Goal: Task Accomplishment & Management: Manage account settings

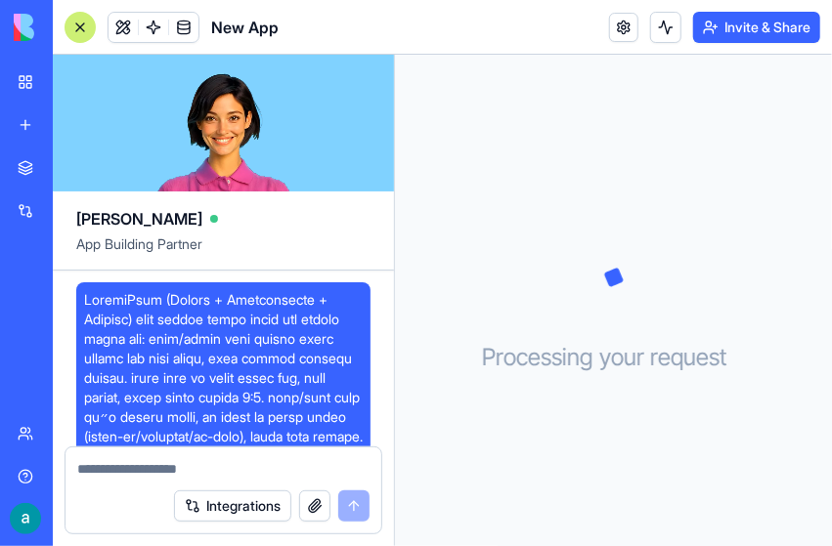
scroll to position [4193, 0]
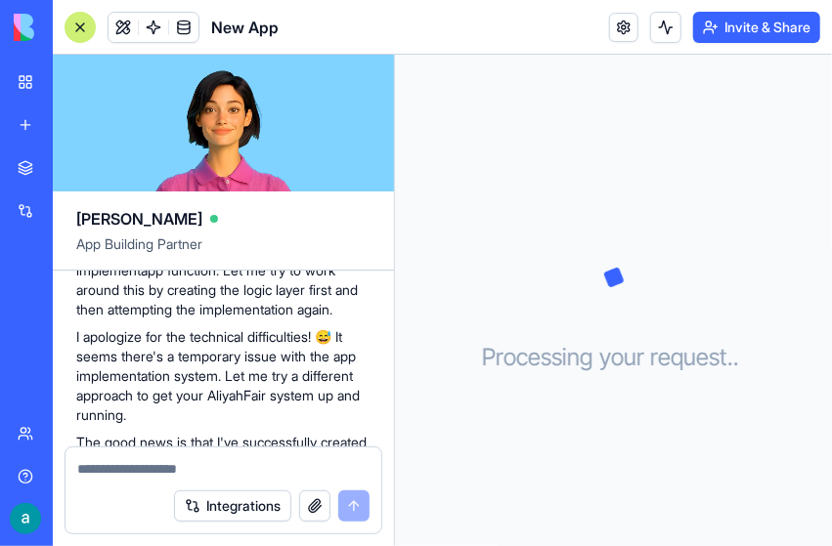
click at [497, 143] on div "Processing your request . . ." at bounding box center [613, 301] width 437 height 492
click at [203, 471] on textarea at bounding box center [223, 469] width 292 height 20
type textarea "**********"
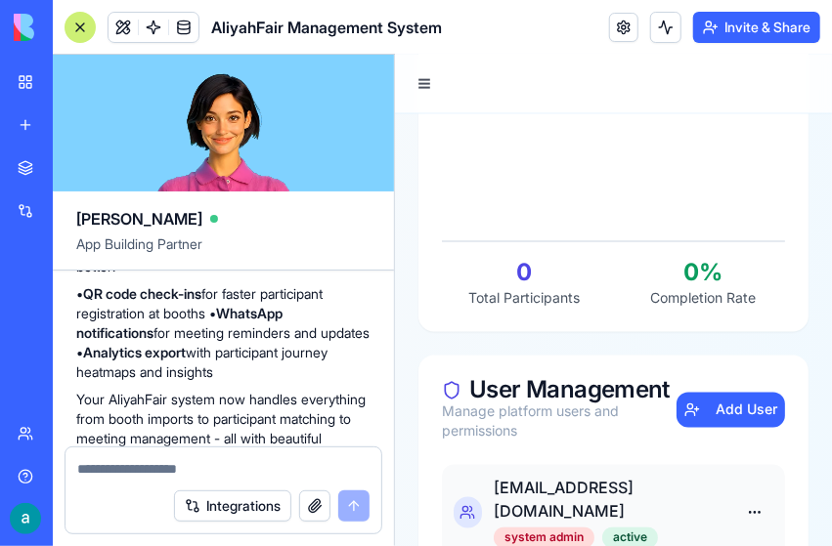
scroll to position [5351, 0]
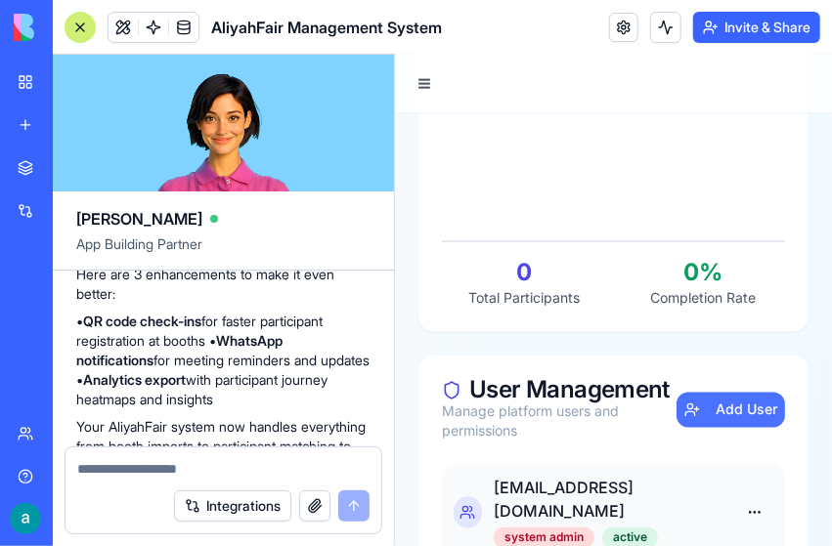
click at [675, 426] on button "Add User" at bounding box center [729, 409] width 108 height 35
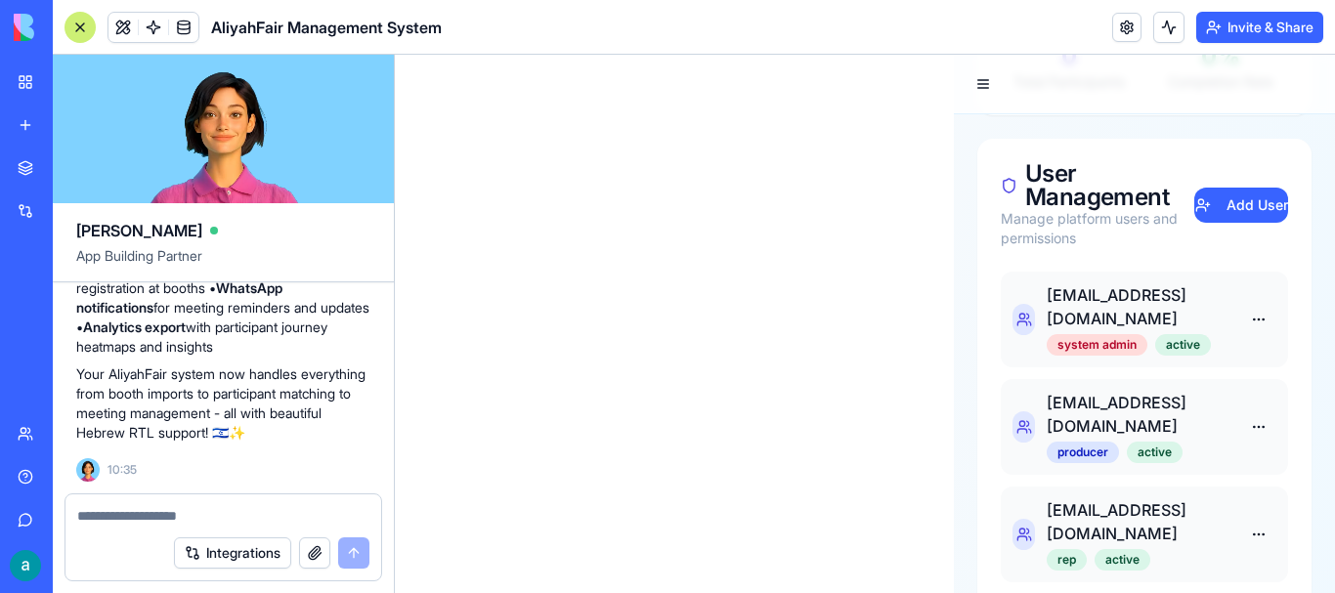
scroll to position [1061, 0]
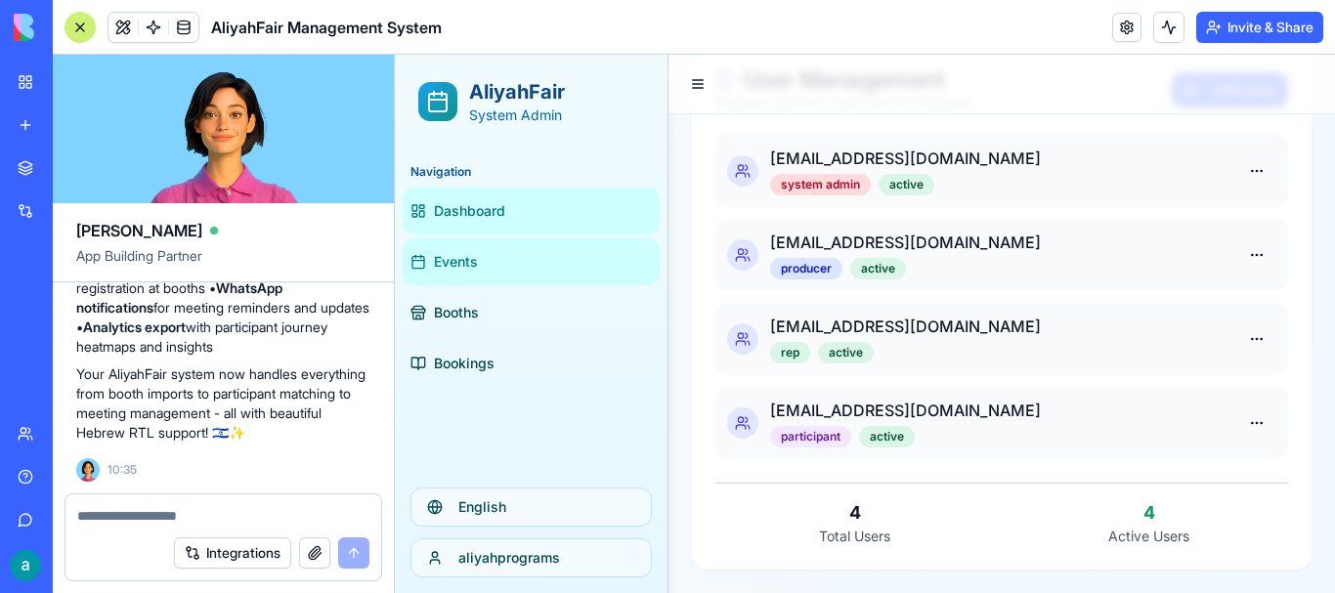
click at [531, 275] on link "Events" at bounding box center [531, 261] width 257 height 47
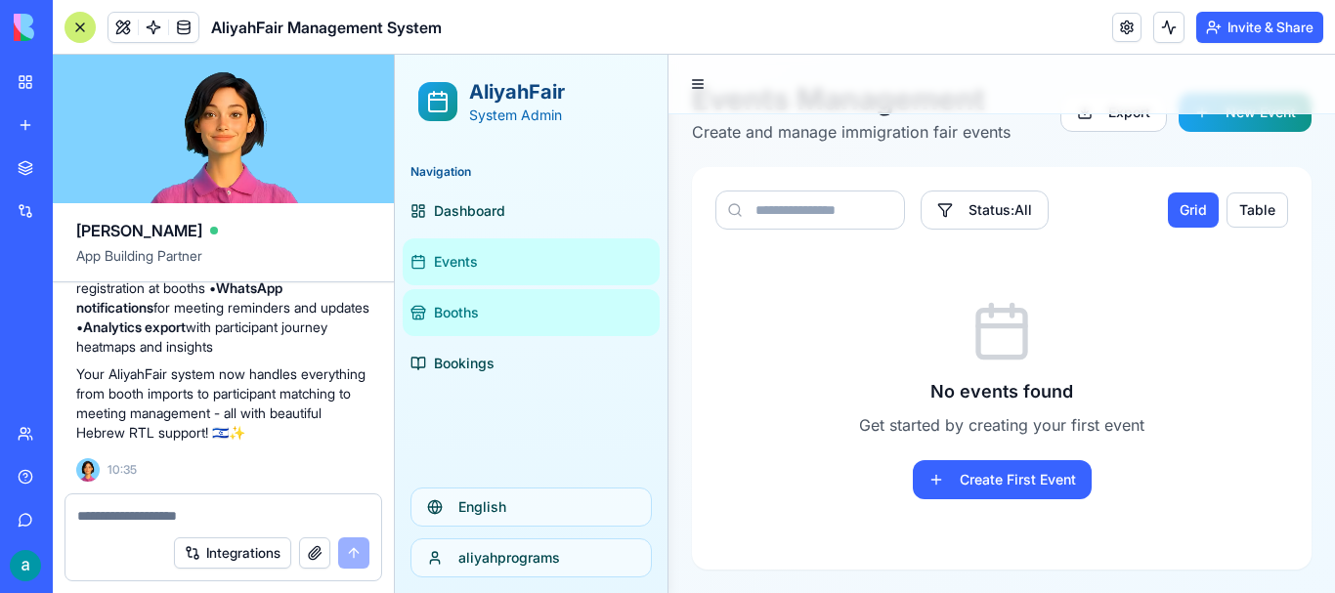
click at [542, 295] on link "Booths" at bounding box center [531, 312] width 257 height 47
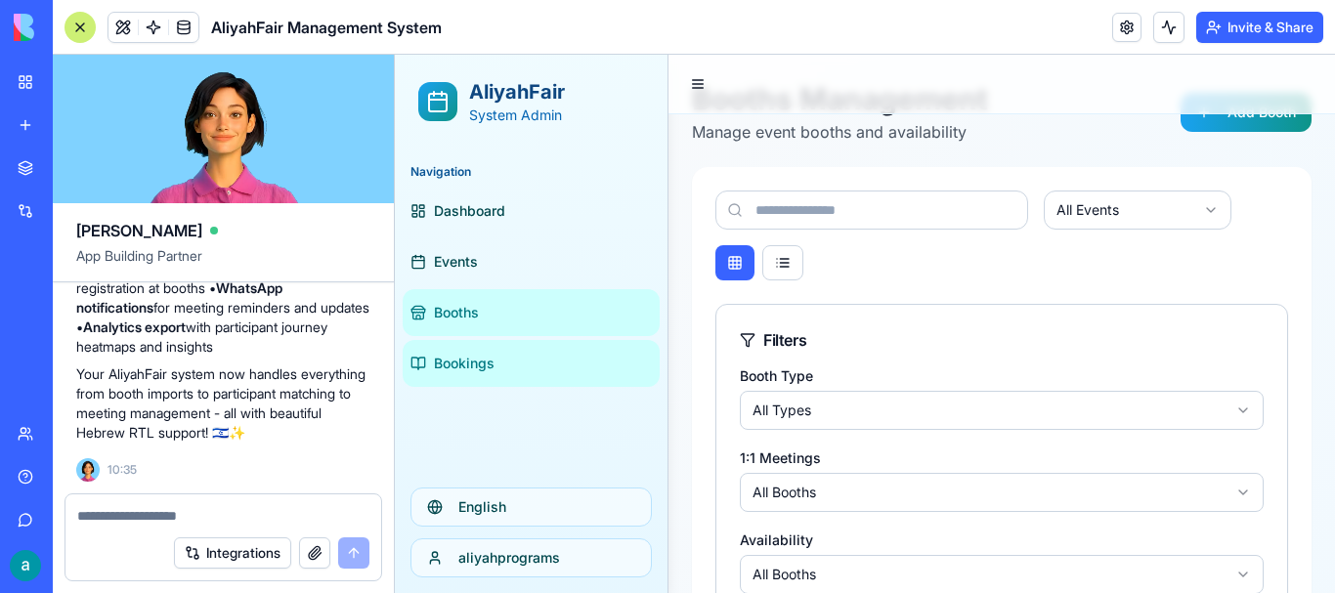
click at [513, 353] on link "Bookings" at bounding box center [531, 363] width 257 height 47
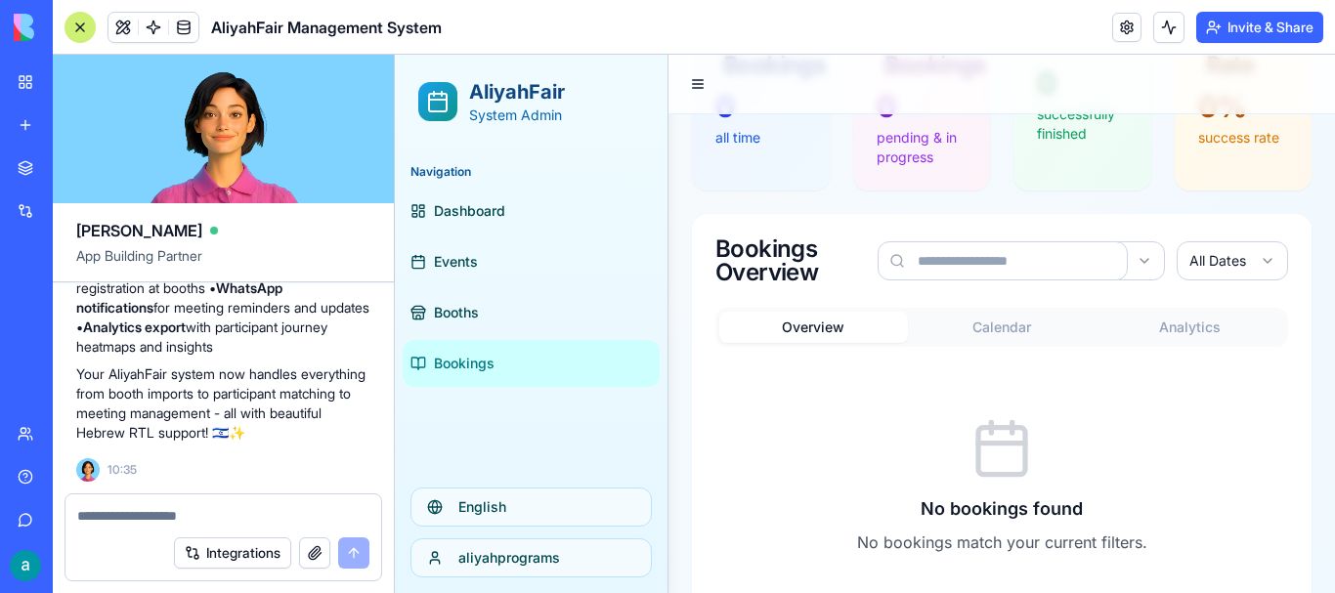
scroll to position [307, 0]
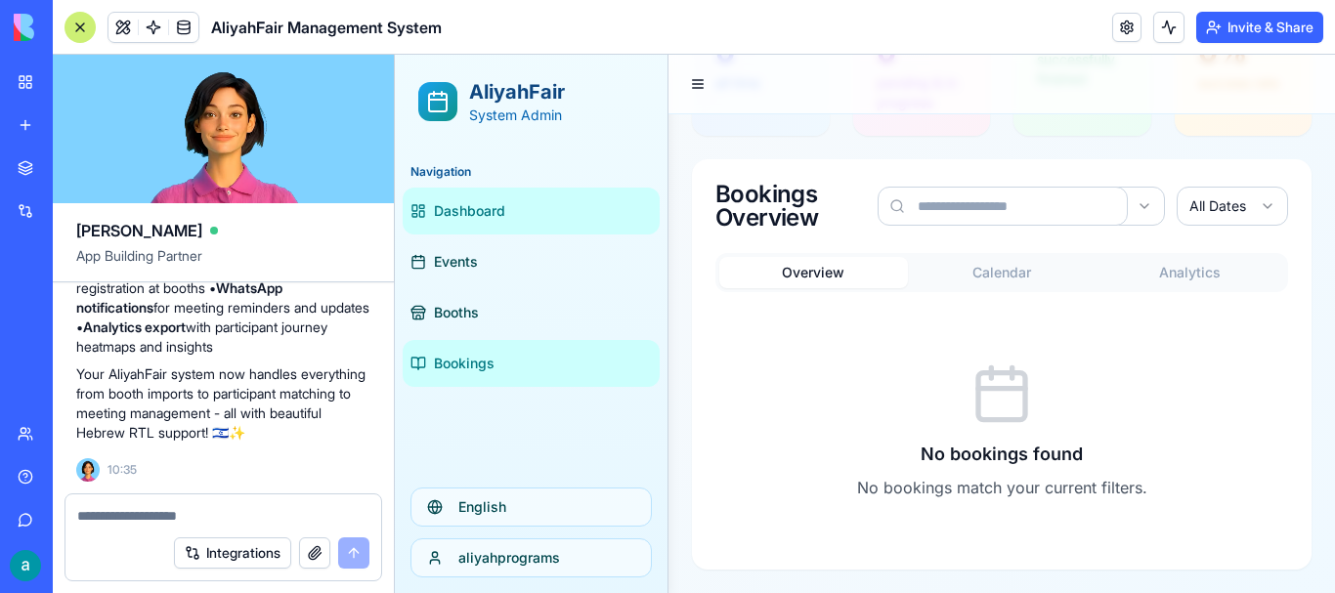
click at [523, 191] on link "Dashboard" at bounding box center [531, 211] width 257 height 47
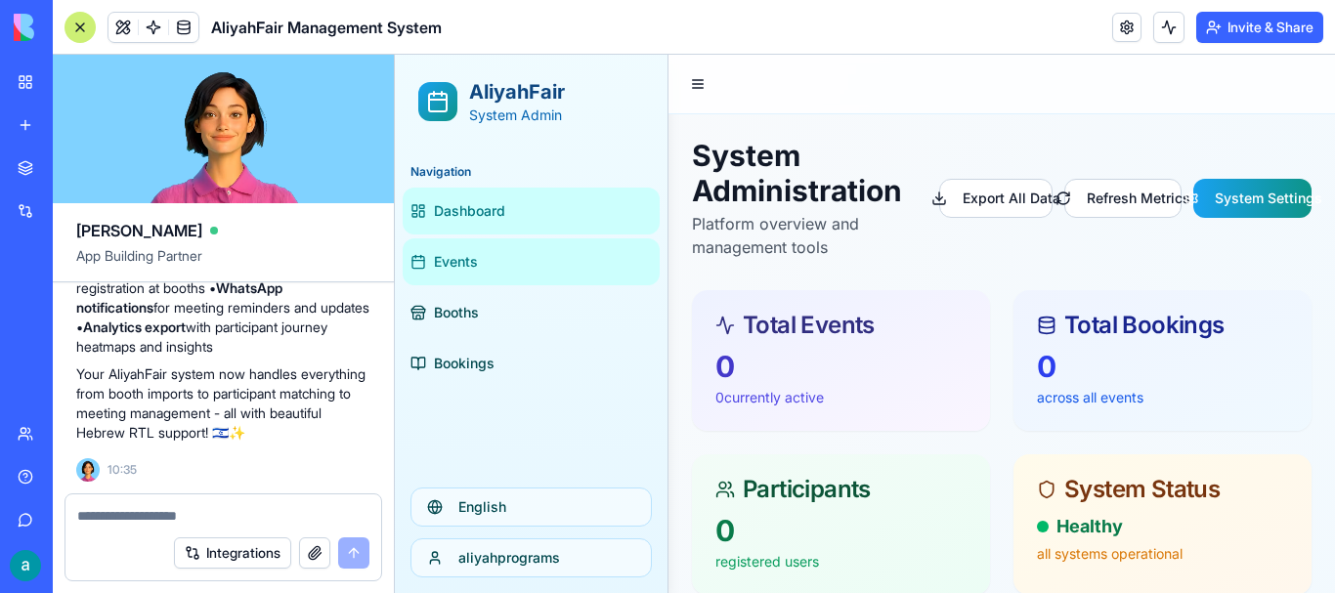
click at [504, 249] on link "Events" at bounding box center [531, 261] width 257 height 47
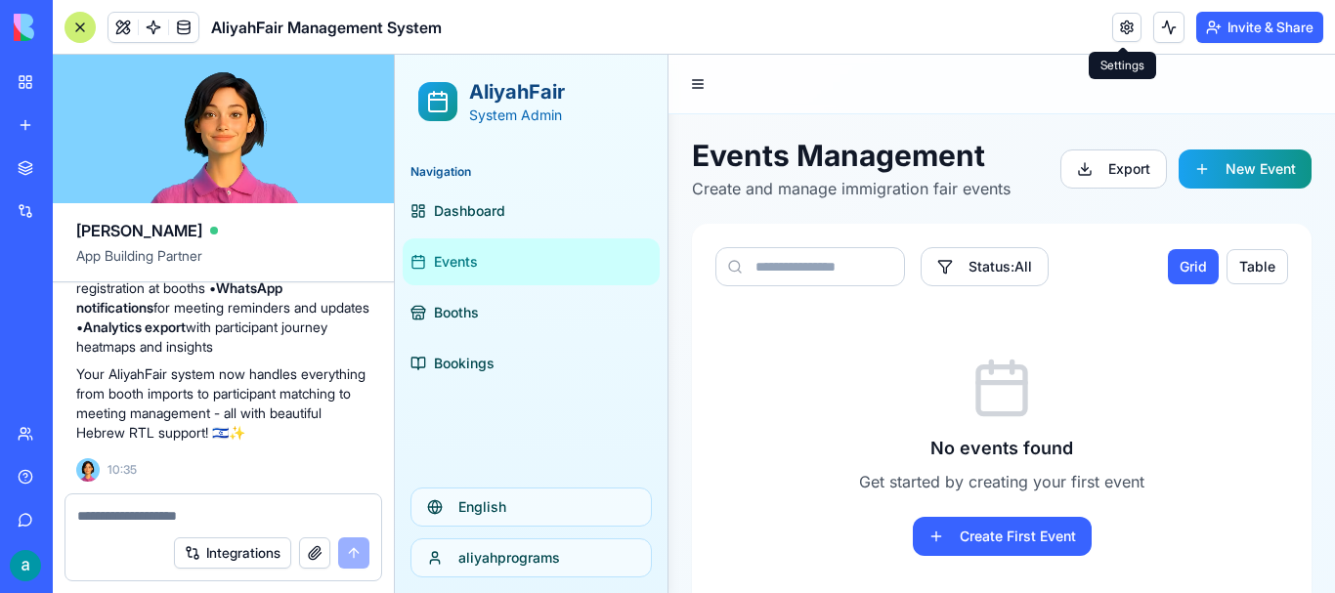
click at [831, 21] on link at bounding box center [1126, 27] width 29 height 29
click at [831, 30] on link at bounding box center [1126, 27] width 29 height 29
click at [831, 34] on link at bounding box center [1126, 27] width 29 height 29
click at [831, 35] on button "Invite & Share" at bounding box center [1259, 27] width 127 height 31
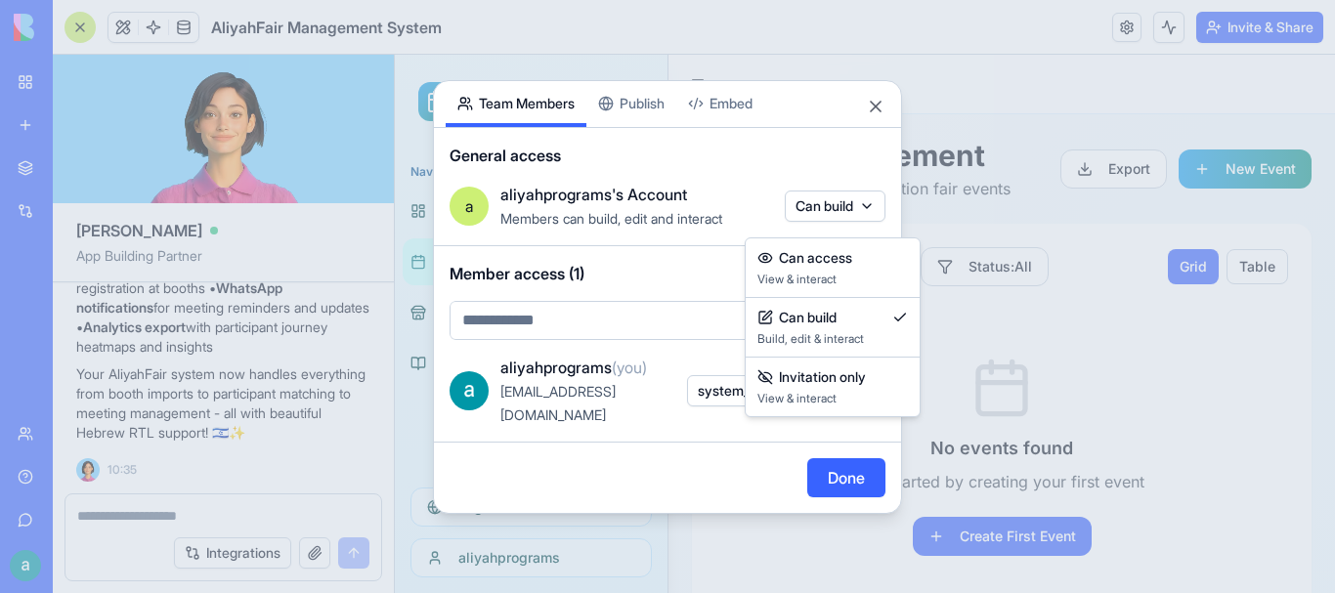
click at [831, 214] on body "BETA My Workspace New app Marketplace Integrations Recent Client Notes Tracker …" at bounding box center [667, 296] width 1335 height 593
click at [831, 214] on div at bounding box center [667, 296] width 1335 height 593
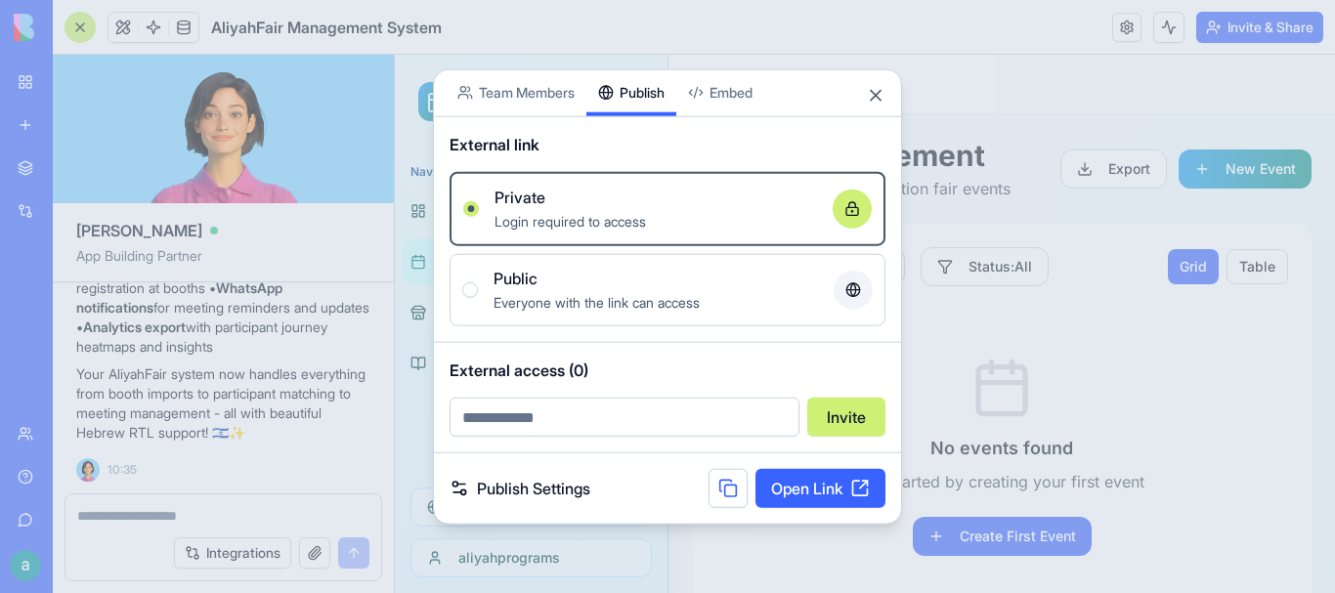
click at [658, 119] on div "Share App Team Members Publish Embed External link Private Login required to ac…" at bounding box center [667, 296] width 469 height 456
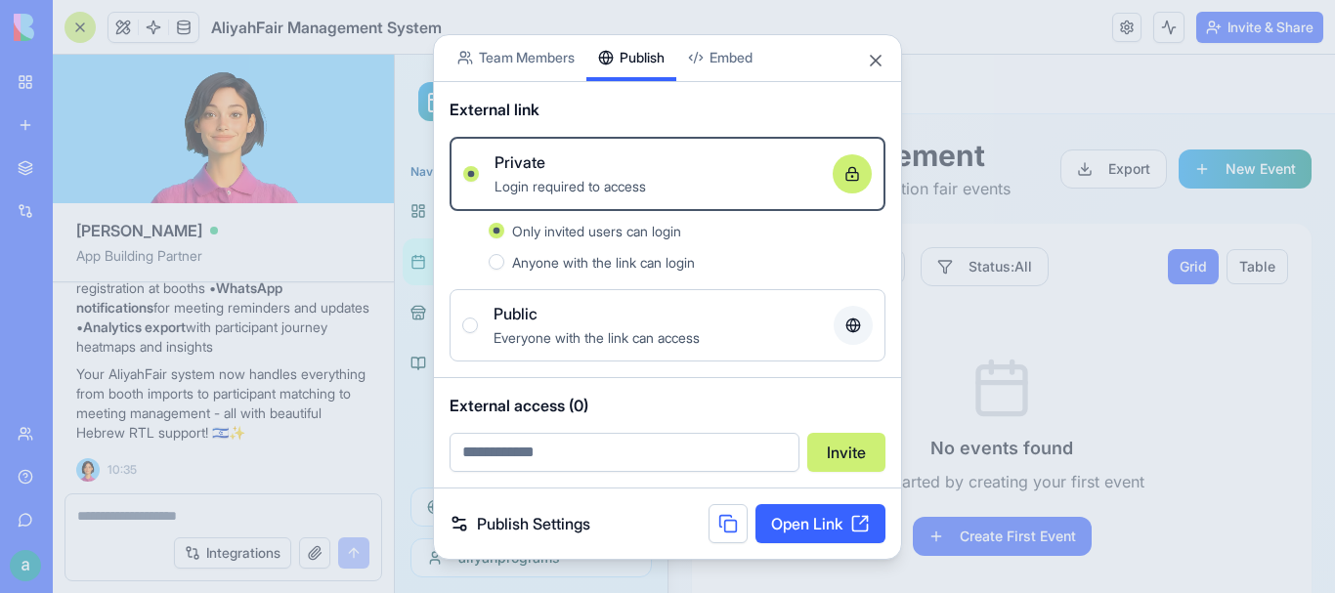
click at [831, 185] on div at bounding box center [852, 173] width 39 height 39
click at [479, 182] on button "Private Login required to access" at bounding box center [471, 174] width 16 height 16
click at [663, 272] on div "Anyone with the link can login" at bounding box center [698, 261] width 373 height 23
click at [504, 270] on button "Anyone with the link can login" at bounding box center [497, 262] width 16 height 16
click at [777, 298] on label "Public Everyone with the link can access" at bounding box center [668, 325] width 436 height 72
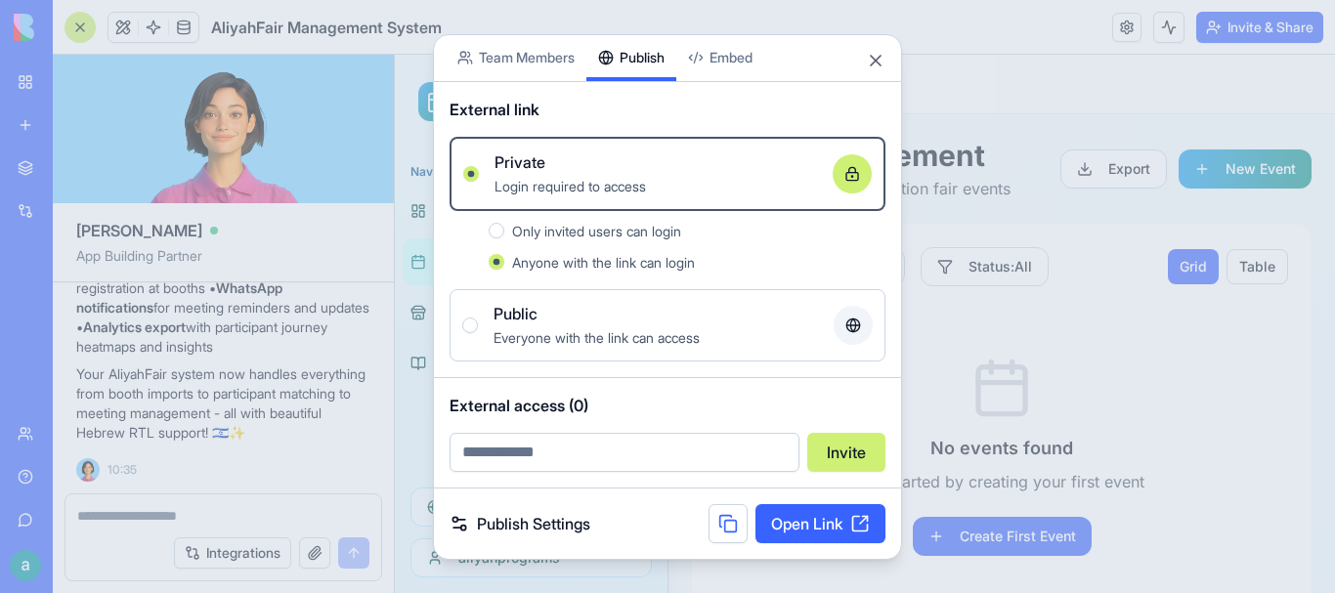
click at [478, 318] on button "Public Everyone with the link can access" at bounding box center [470, 326] width 16 height 16
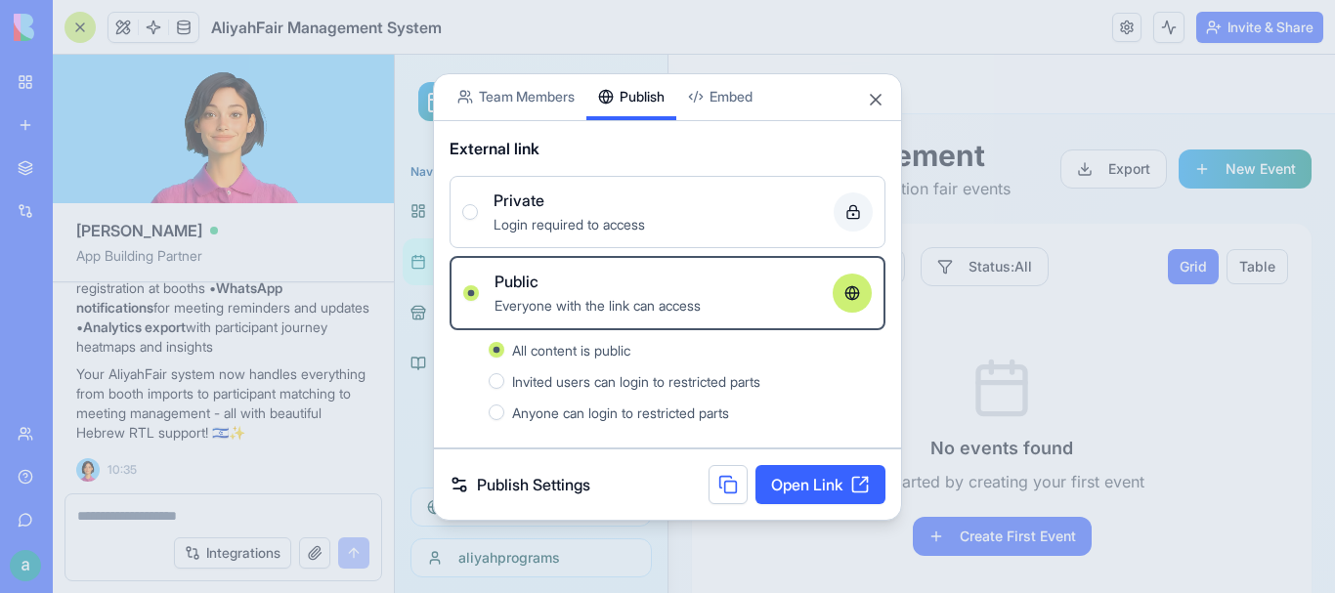
click at [760, 380] on span "Invited users can login to restricted parts" at bounding box center [636, 381] width 248 height 17
click at [504, 380] on button "Invited users can login to restricted parts" at bounding box center [497, 381] width 16 height 16
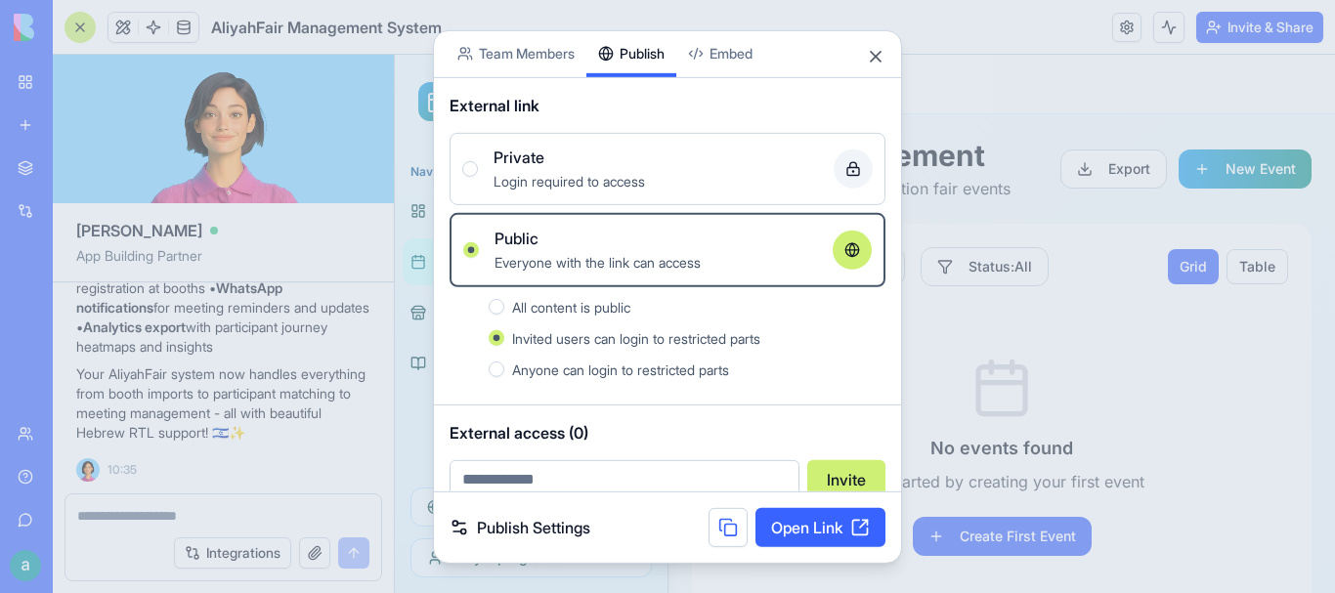
click at [702, 381] on div "All content is public Invited users can login to restricted parts Anyone can lo…" at bounding box center [668, 337] width 436 height 102
click at [704, 374] on span "Anyone can login to restricted parts" at bounding box center [620, 369] width 217 height 17
click at [504, 374] on button "Anyone can login to restricted parts" at bounding box center [497, 369] width 16 height 16
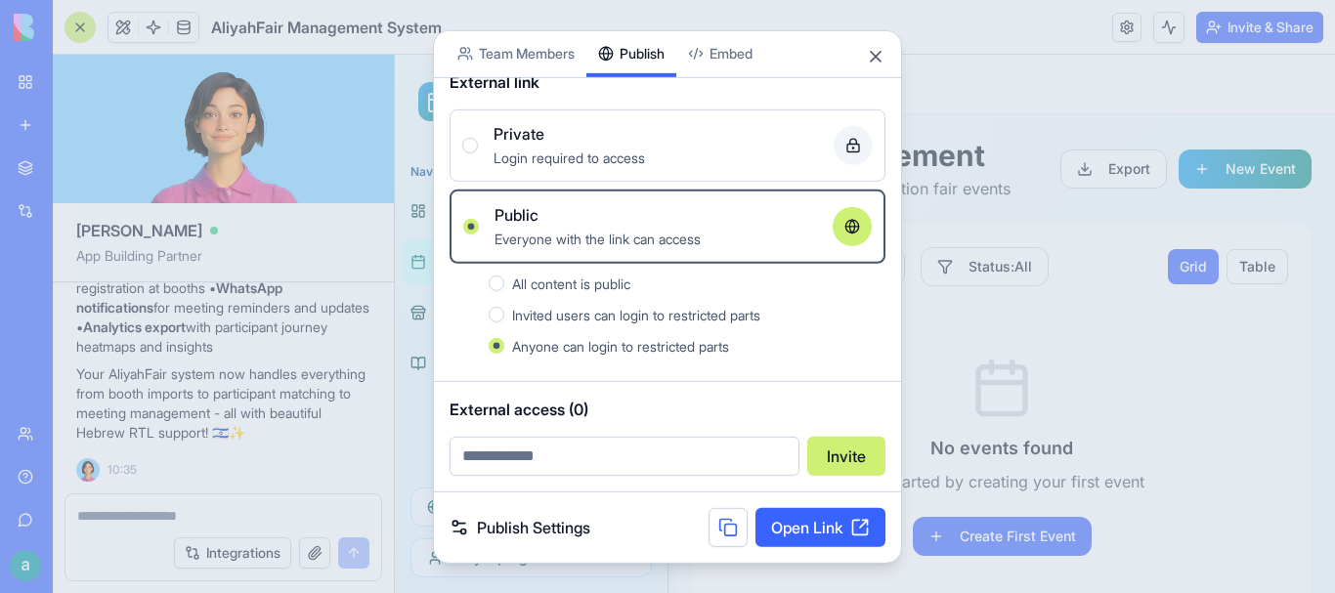
click at [669, 130] on div "Private" at bounding box center [656, 132] width 325 height 23
click at [478, 137] on button "Private Login required to access" at bounding box center [470, 145] width 16 height 16
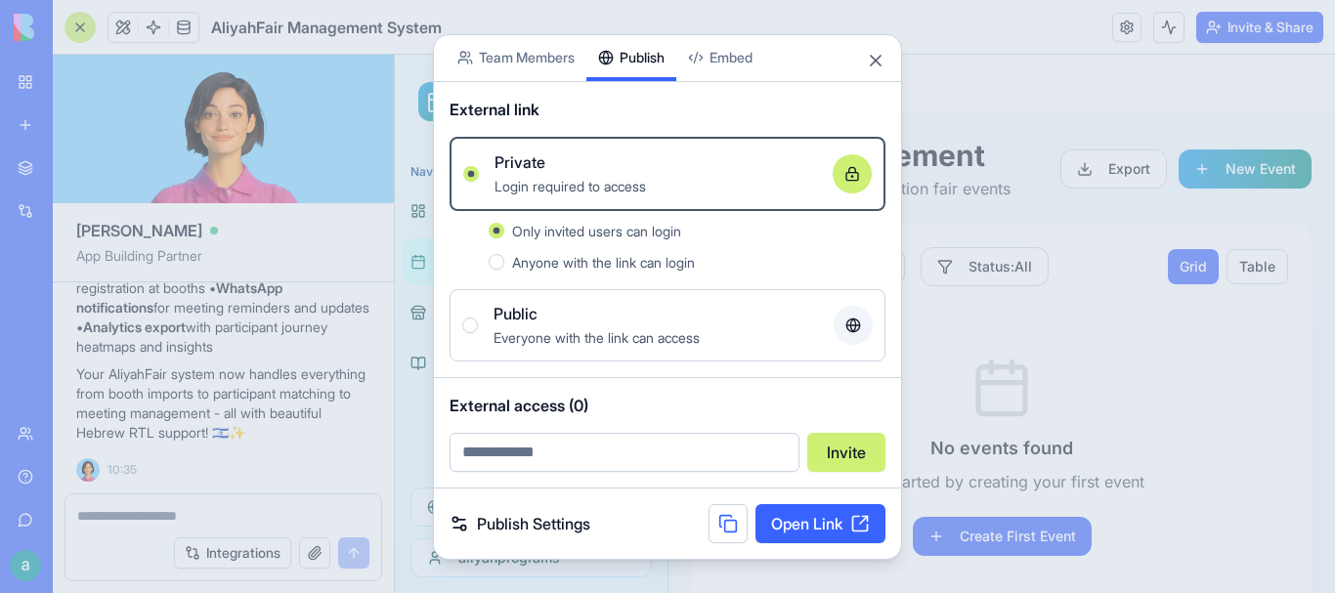
click at [655, 258] on span "Anyone with the link can login" at bounding box center [603, 262] width 183 height 17
click at [504, 258] on button "Anyone with the link can login" at bounding box center [497, 262] width 16 height 16
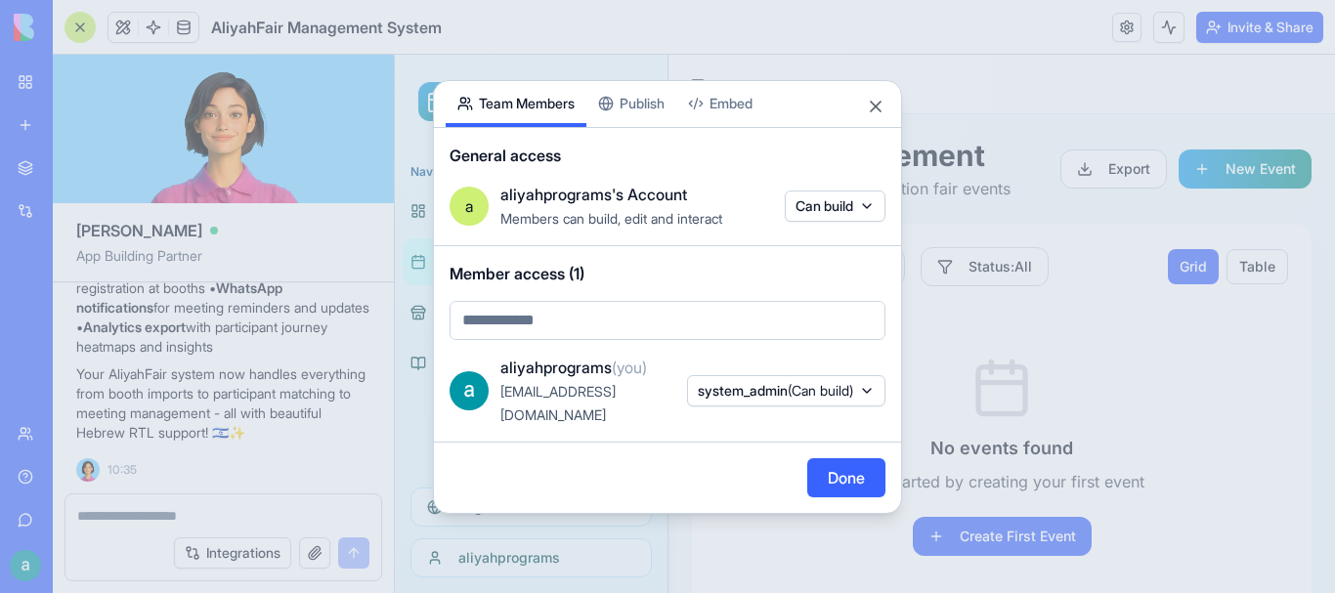
click at [520, 59] on body "BETA My Workspace New app Marketplace Integrations Recent Client Notes Tracker …" at bounding box center [667, 296] width 1335 height 593
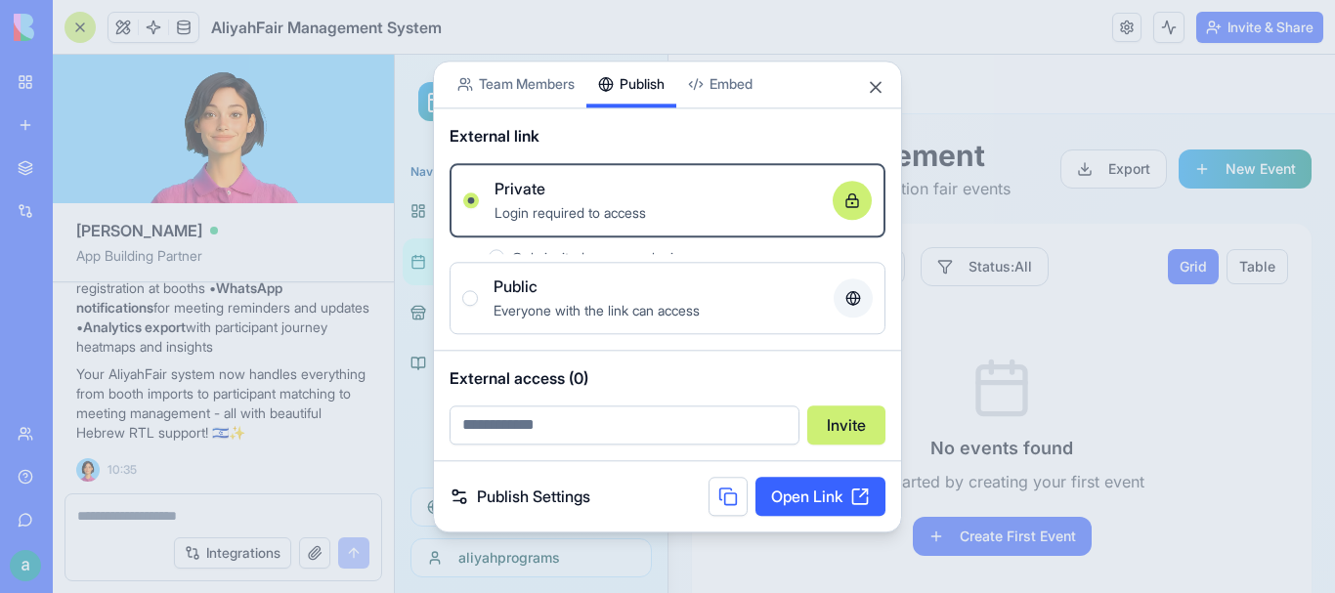
click at [625, 134] on div "Share App Team Members Publish Embed External link Private Login required to ac…" at bounding box center [667, 297] width 469 height 472
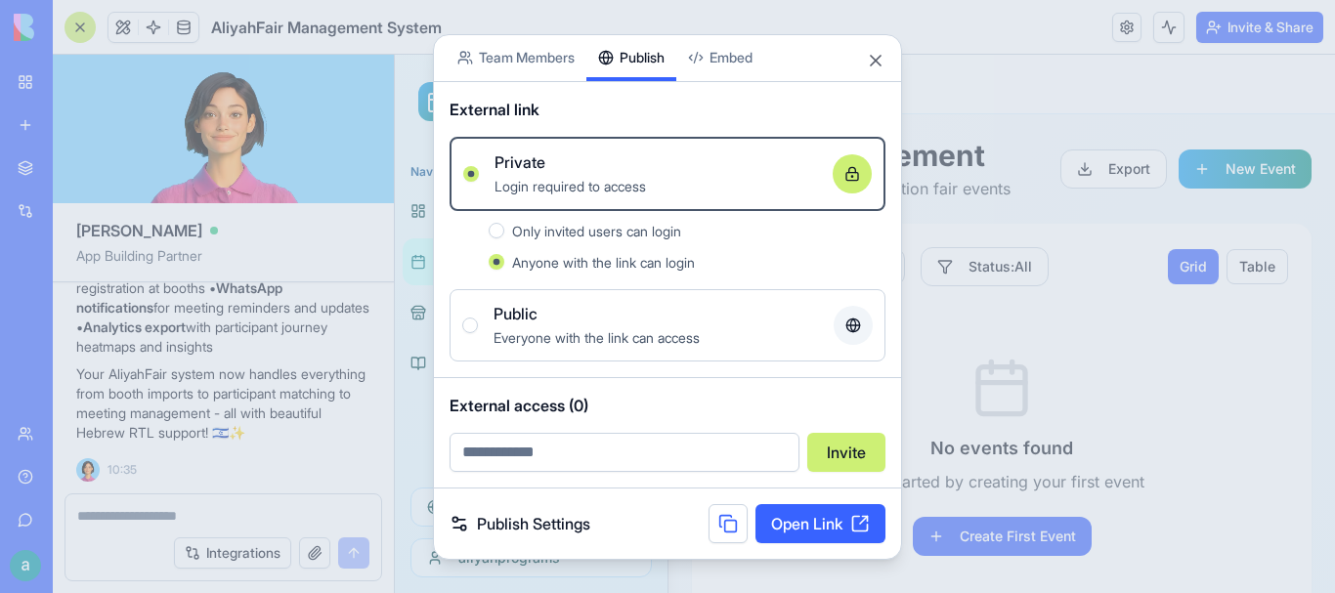
click at [615, 446] on input "email" at bounding box center [625, 452] width 350 height 39
click at [620, 445] on input "email" at bounding box center [625, 452] width 350 height 39
click at [613, 403] on span "External access (0)" at bounding box center [668, 405] width 436 height 23
click at [497, 530] on link "Publish Settings" at bounding box center [520, 523] width 141 height 23
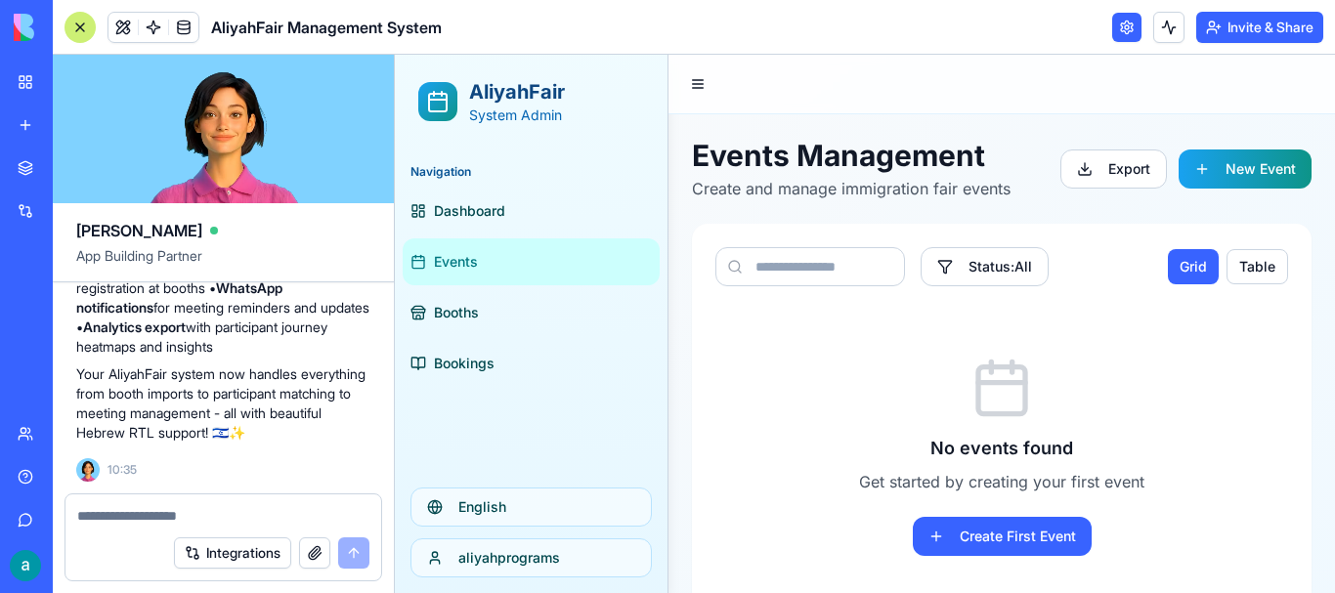
click at [831, 281] on input at bounding box center [810, 266] width 190 height 39
click at [831, 166] on button "New Event" at bounding box center [1245, 169] width 133 height 39
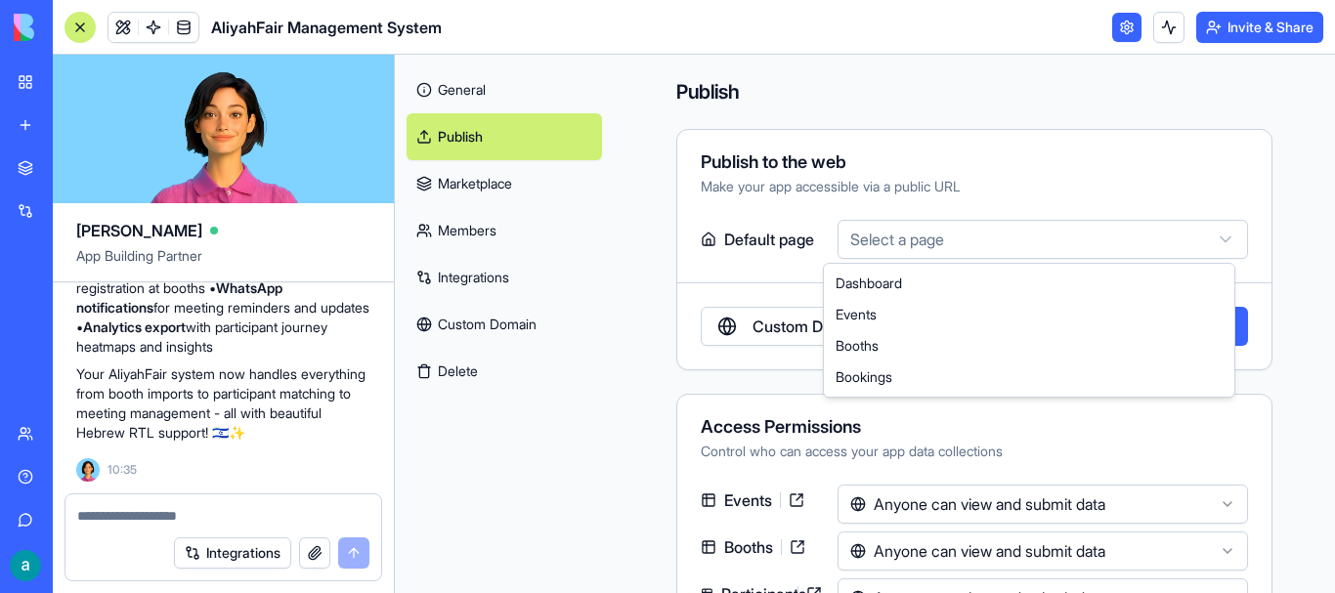
click at [831, 256] on html "BETA My Workspace New app Marketplace Integrations Recent Client Notes Tracker …" at bounding box center [667, 296] width 1335 height 593
select select "**********"
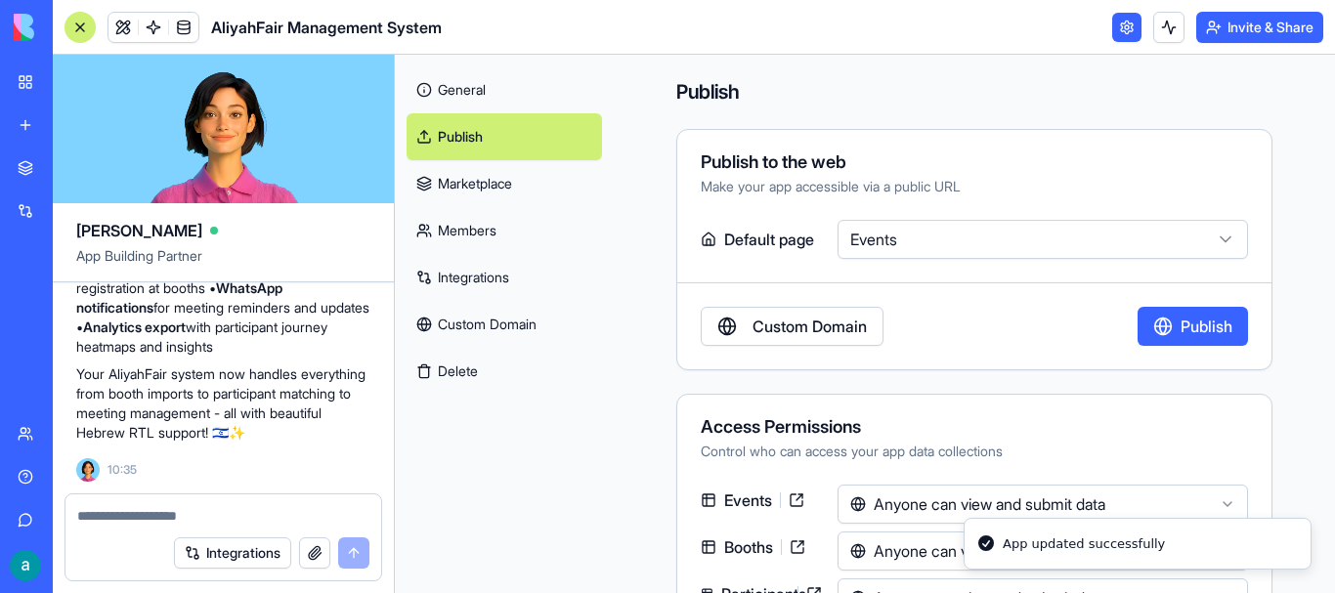
click at [831, 241] on html "BETA My Workspace New app Marketplace Integrations Recent Client Notes Tracker …" at bounding box center [667, 296] width 1335 height 593
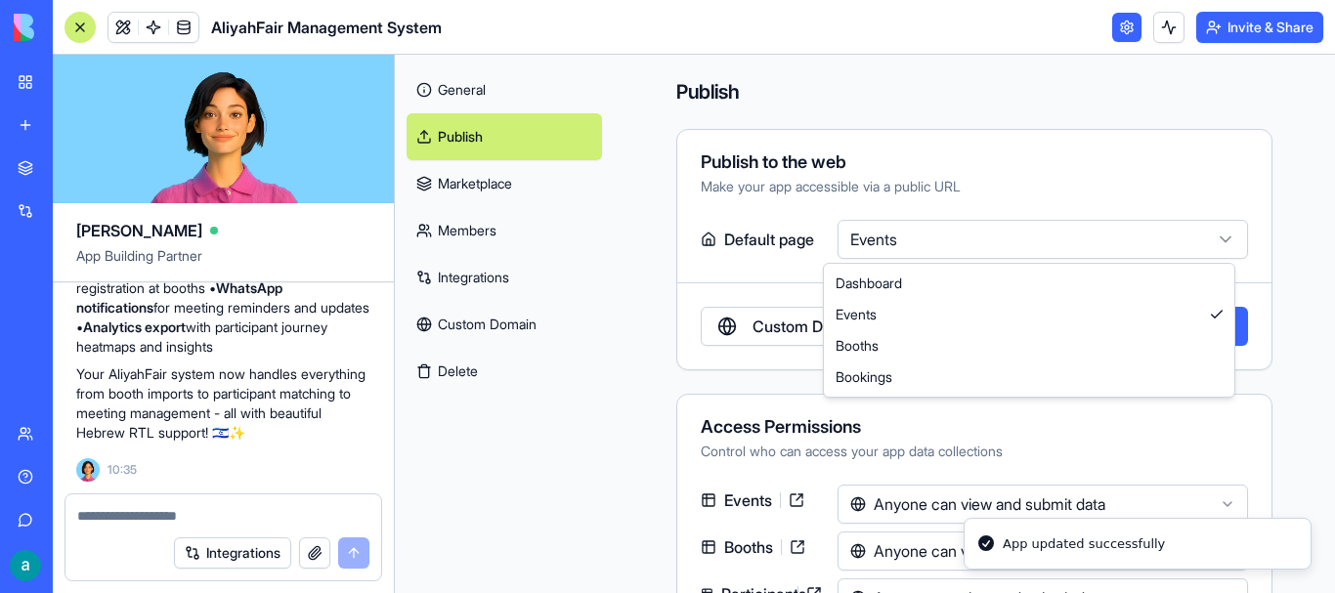
click at [831, 241] on html "BETA My Workspace New app Marketplace Integrations Recent Client Notes Tracker …" at bounding box center [667, 296] width 1335 height 593
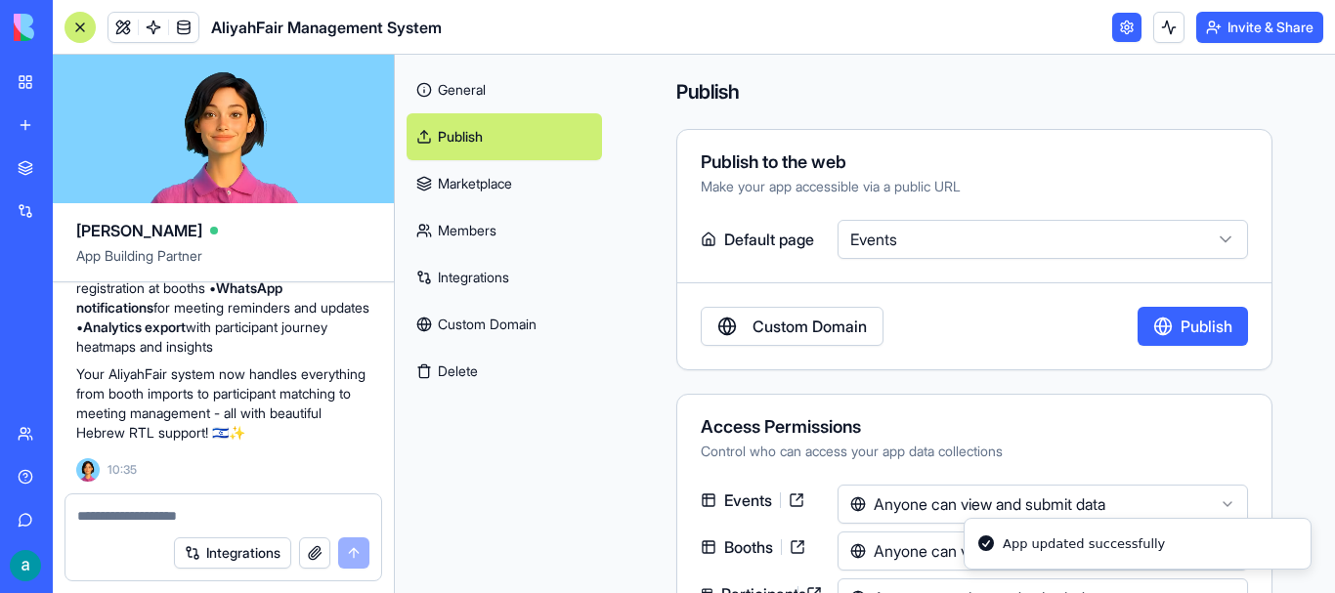
click at [571, 278] on link "Integrations" at bounding box center [504, 277] width 195 height 47
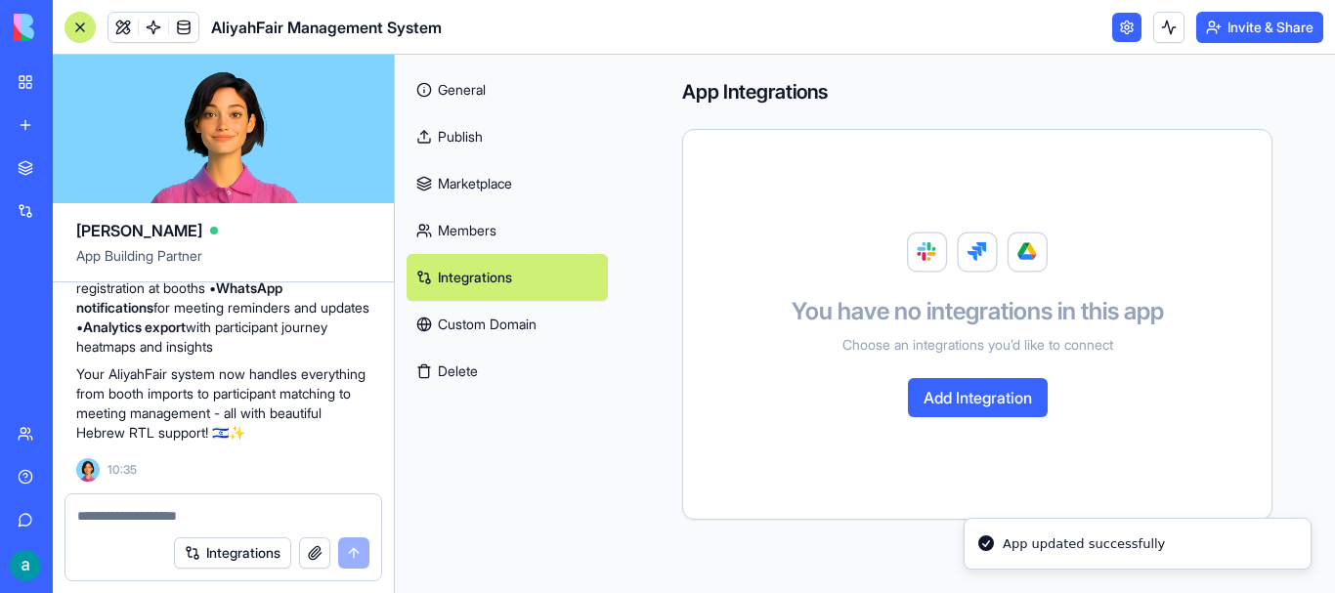
click at [523, 231] on link "Members" at bounding box center [507, 230] width 201 height 47
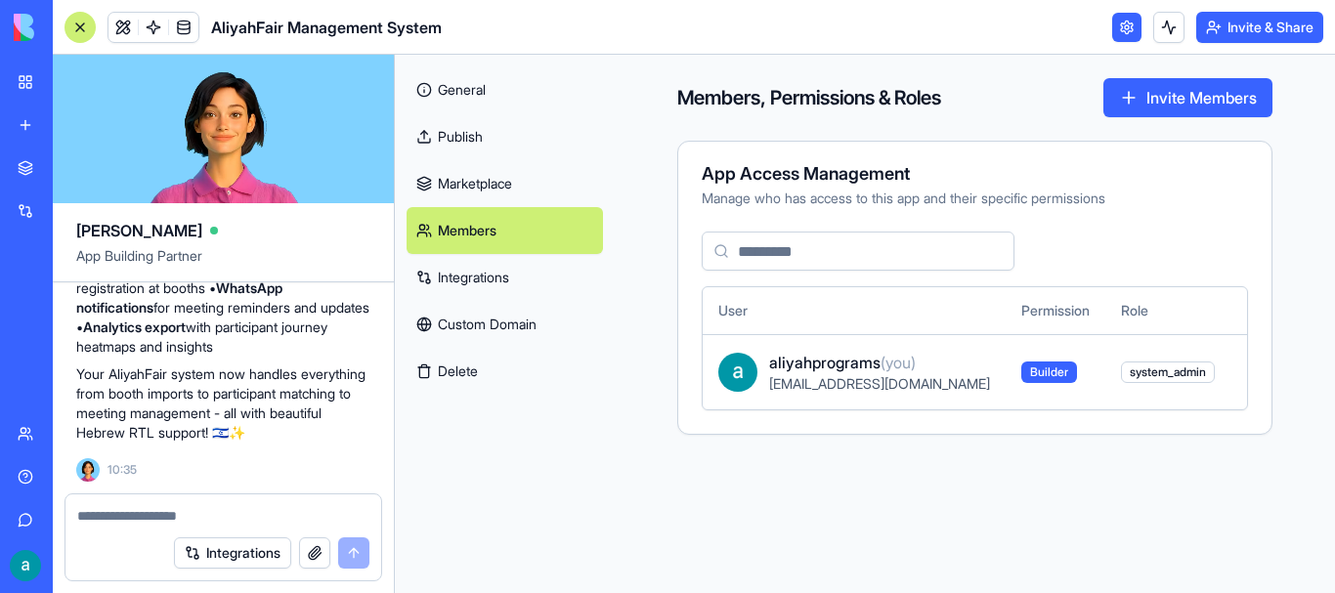
click at [528, 153] on link "Publish" at bounding box center [505, 136] width 196 height 47
click at [537, 102] on link "General" at bounding box center [505, 89] width 196 height 47
click at [461, 96] on link "General" at bounding box center [505, 89] width 196 height 47
click at [492, 326] on link "Custom Domain" at bounding box center [505, 324] width 196 height 47
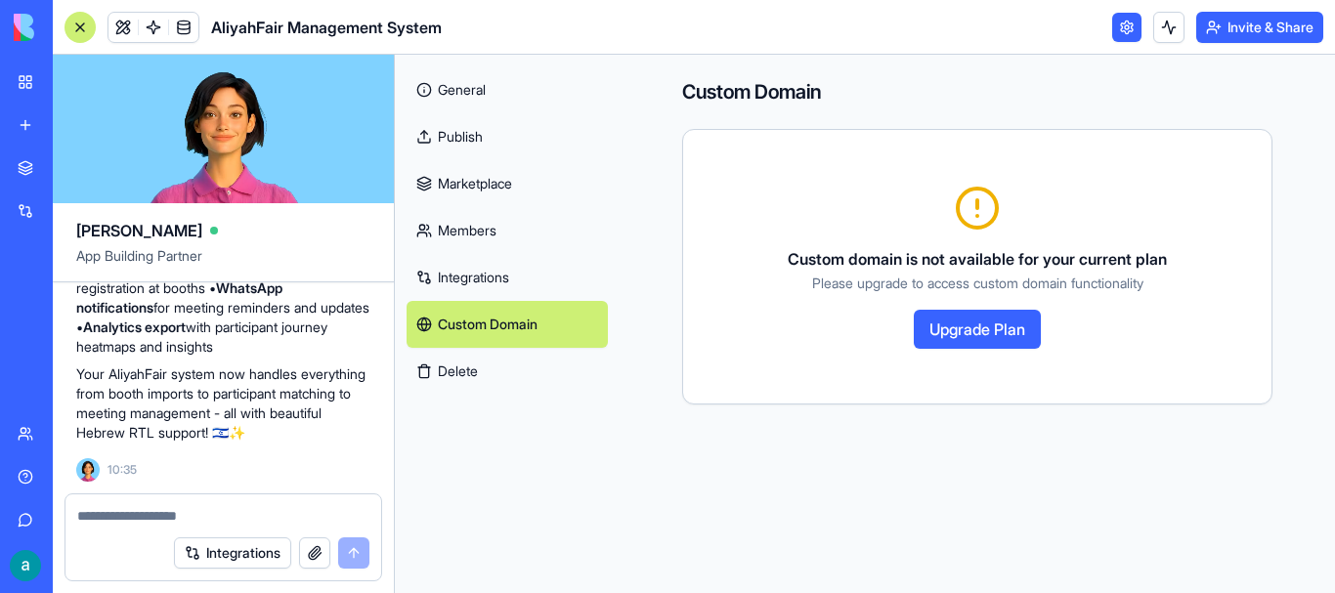
click at [482, 288] on link "Integrations" at bounding box center [507, 277] width 201 height 47
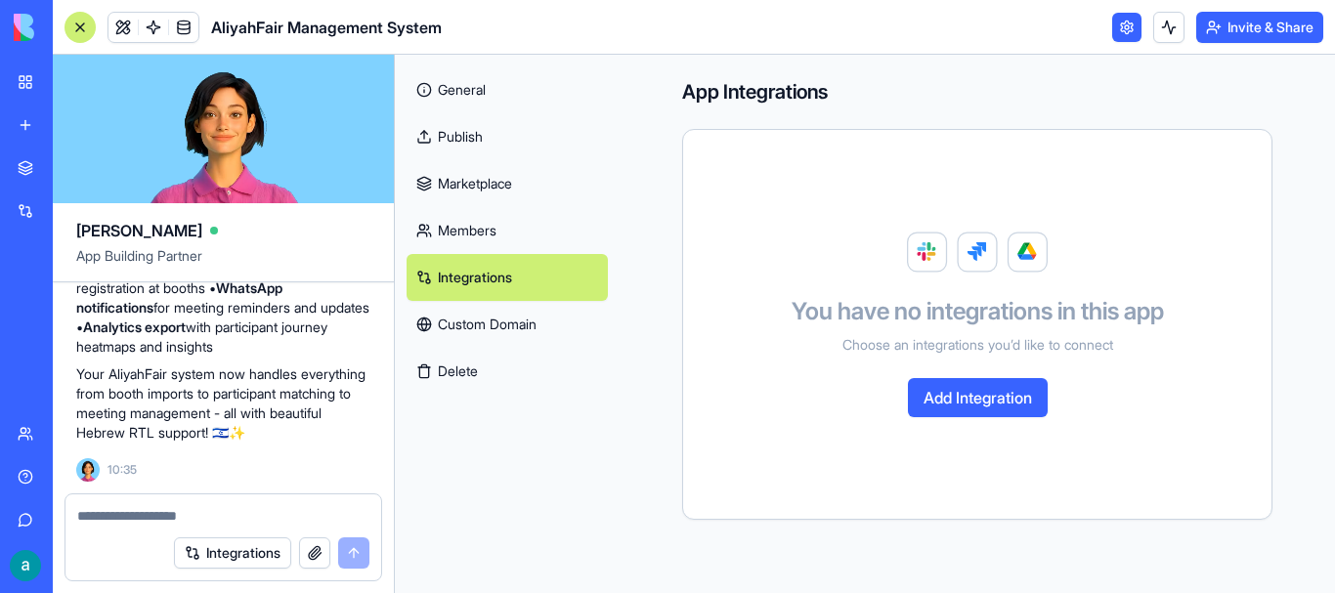
click at [471, 352] on button "Delete" at bounding box center [507, 371] width 201 height 47
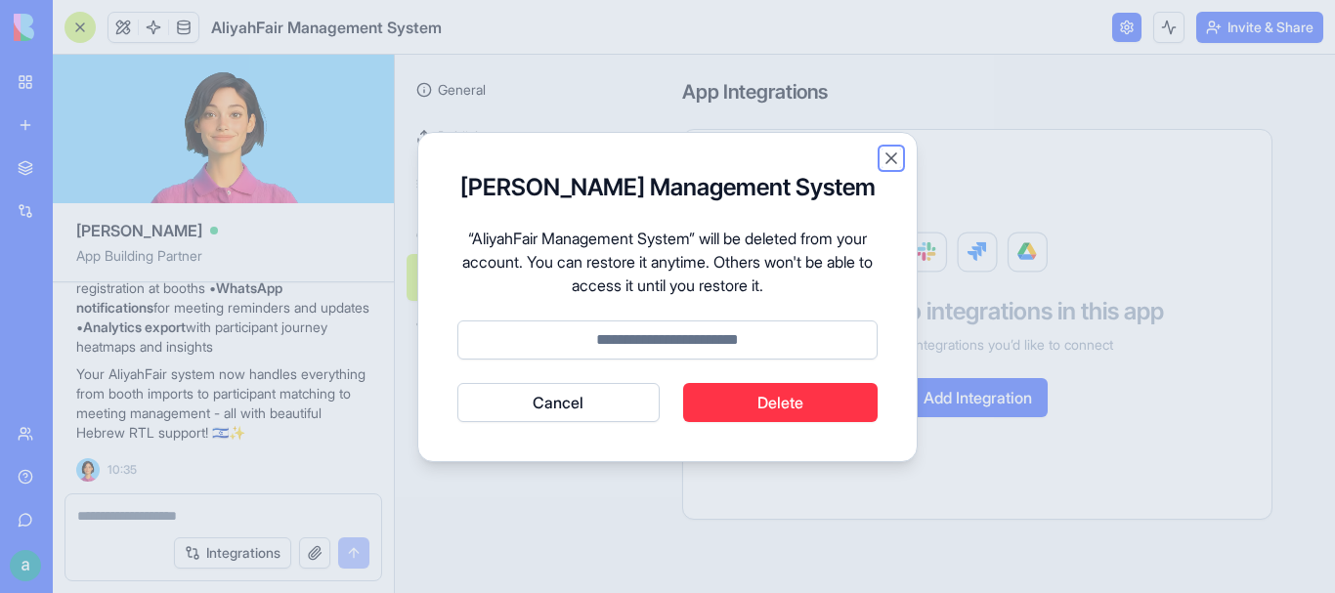
click at [831, 159] on button "Close" at bounding box center [892, 159] width 20 height 20
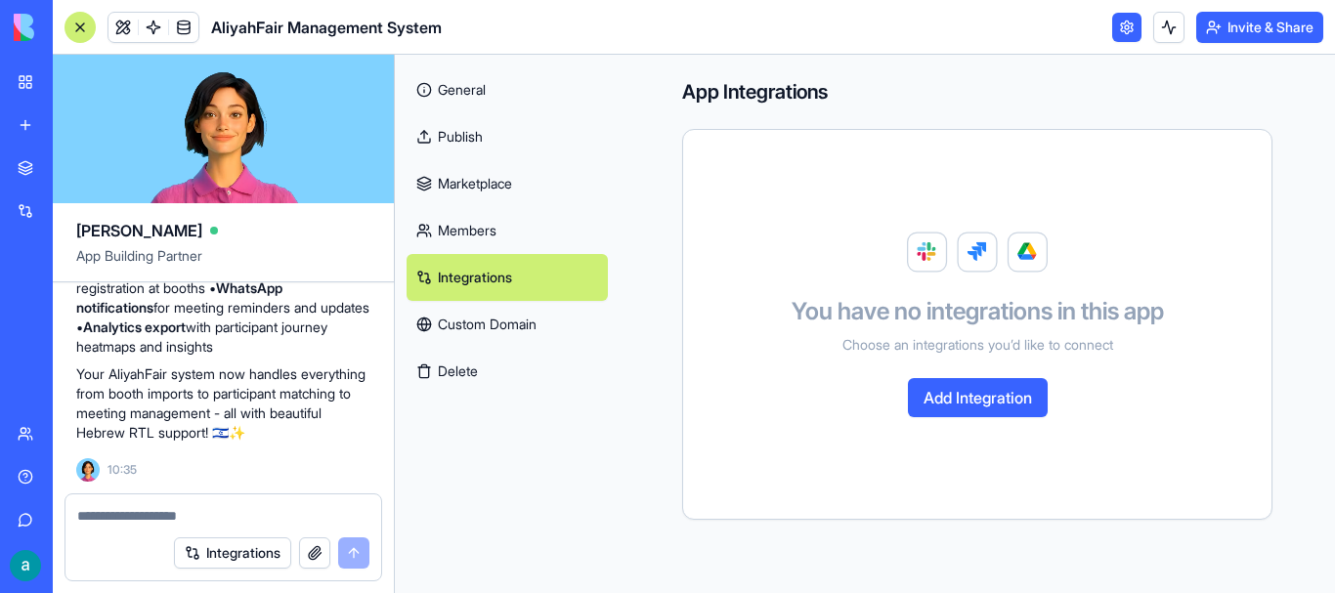
click at [526, 90] on link "General" at bounding box center [507, 89] width 201 height 47
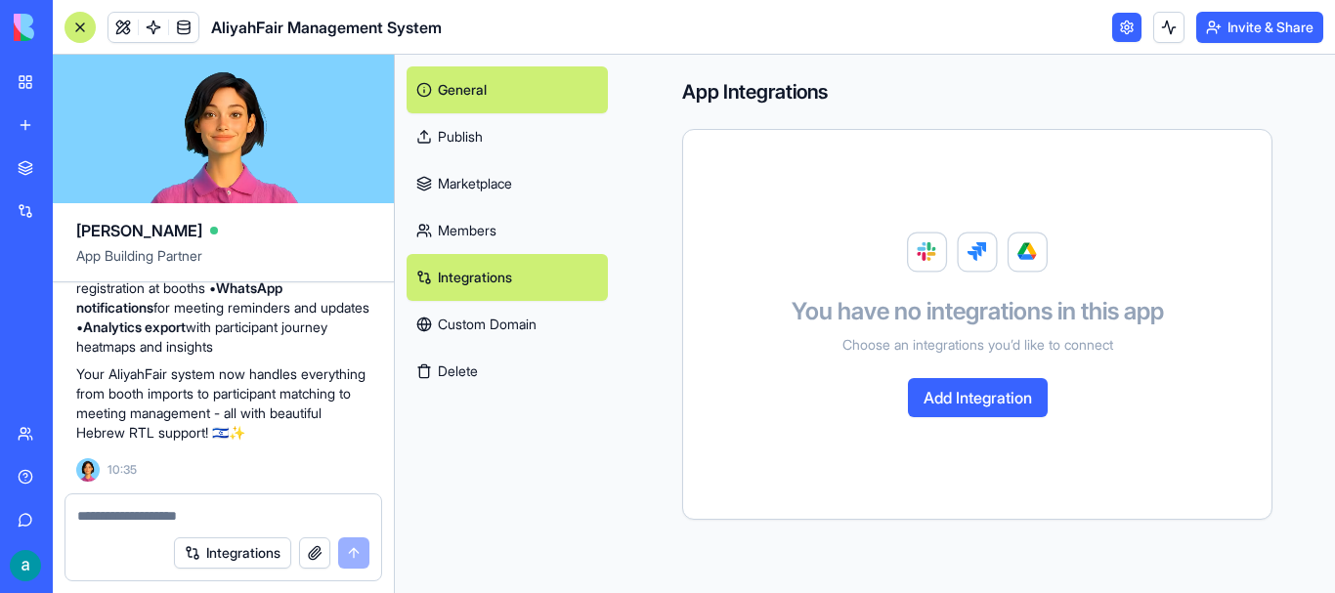
click at [454, 88] on link "General" at bounding box center [507, 89] width 201 height 47
click at [485, 96] on link "General" at bounding box center [507, 89] width 201 height 47
click at [488, 145] on link "Publish" at bounding box center [507, 136] width 201 height 47
click at [440, 141] on link "Publish" at bounding box center [507, 136] width 201 height 47
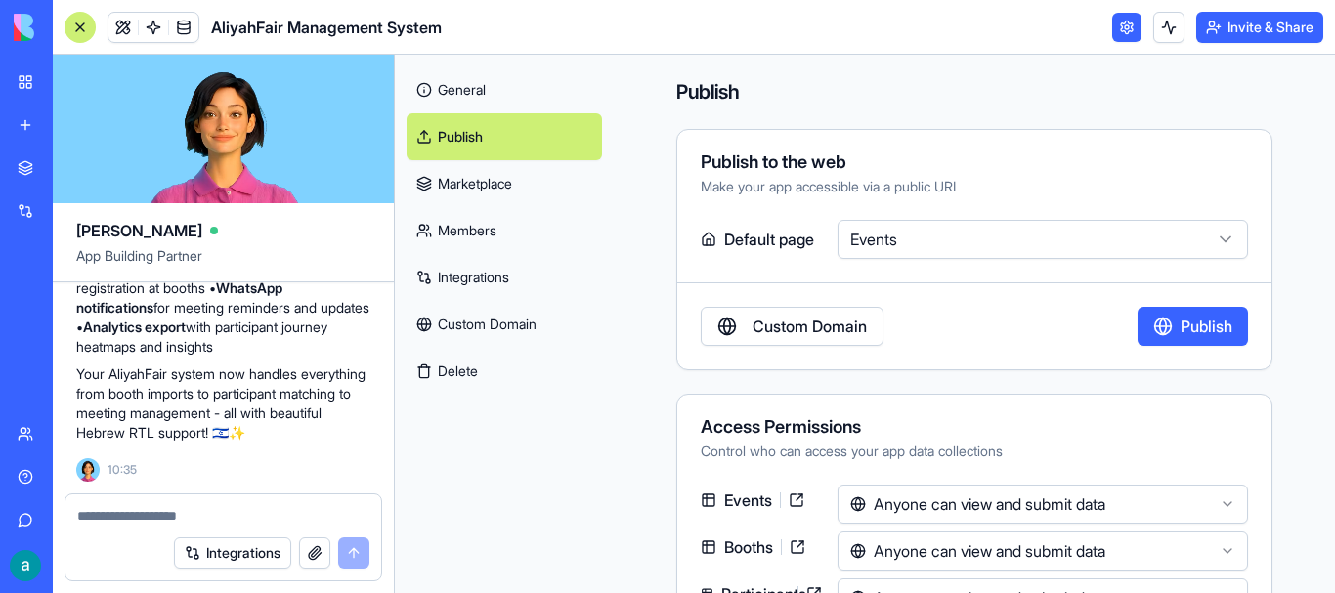
click at [831, 230] on html "BETA My Workspace New app Marketplace Integrations Recent Client Notes Tracker …" at bounding box center [667, 296] width 1335 height 593
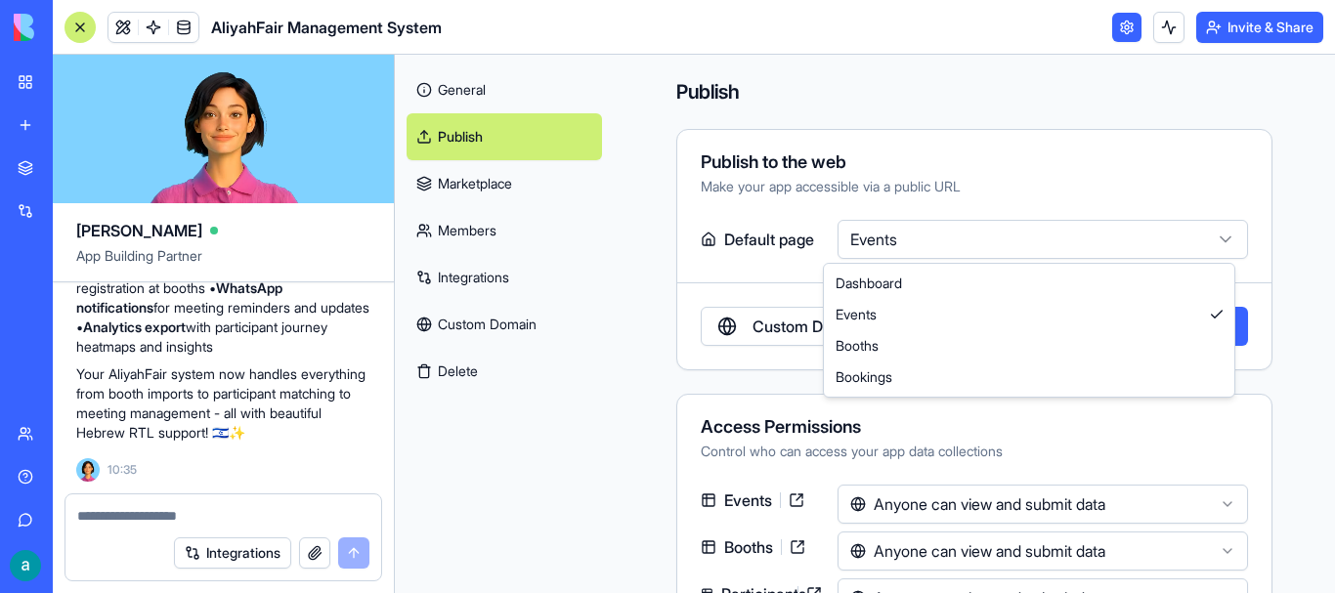
click at [831, 230] on html "BETA My Workspace New app Marketplace Integrations Recent Client Notes Tracker …" at bounding box center [667, 296] width 1335 height 593
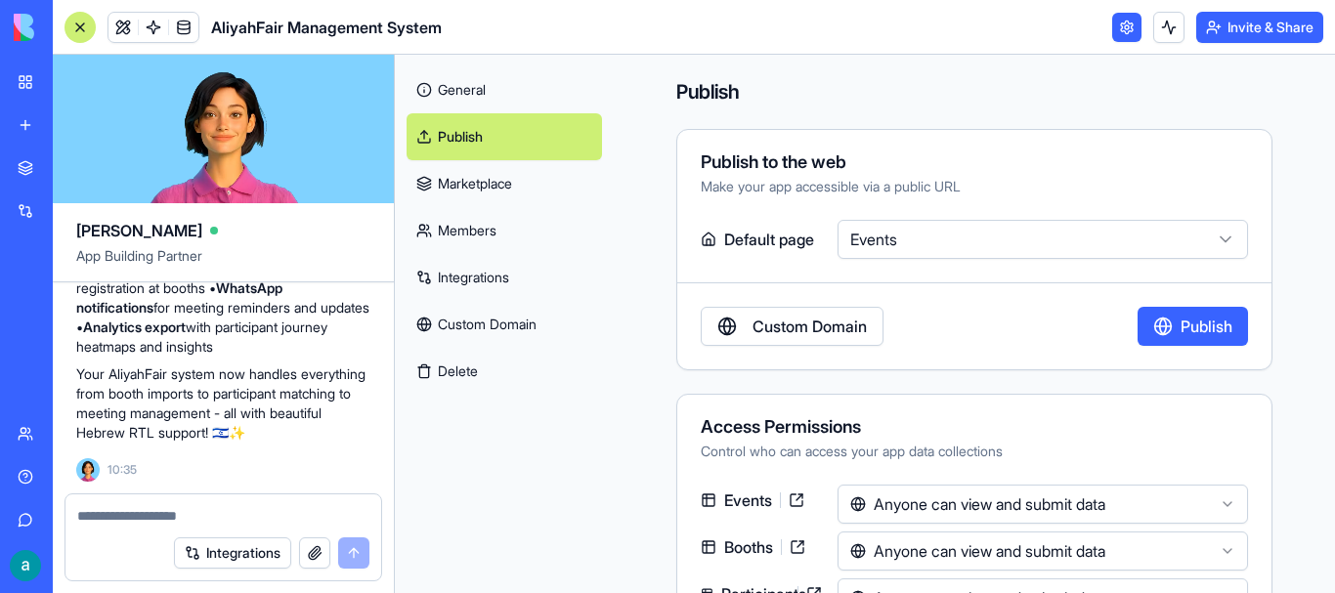
click at [831, 230] on html "BETA My Workspace New app Marketplace Integrations Recent Client Notes Tracker …" at bounding box center [667, 296] width 1335 height 593
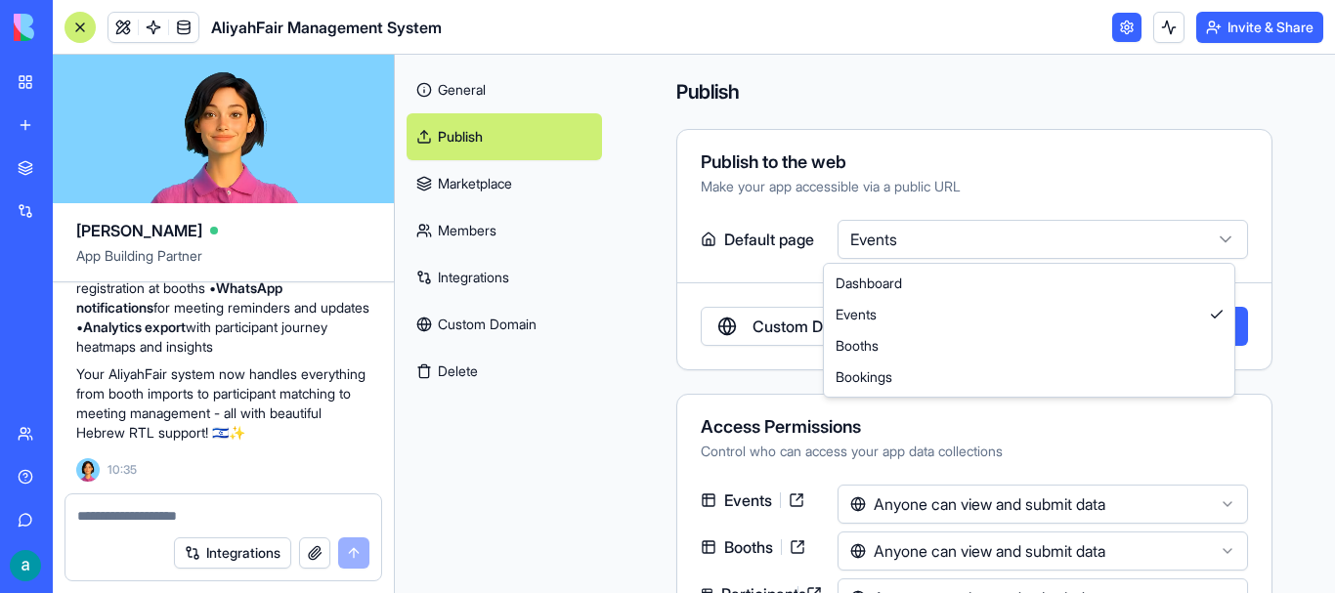
click at [831, 230] on html "BETA My Workspace New app Marketplace Integrations Recent Client Notes Tracker …" at bounding box center [667, 296] width 1335 height 593
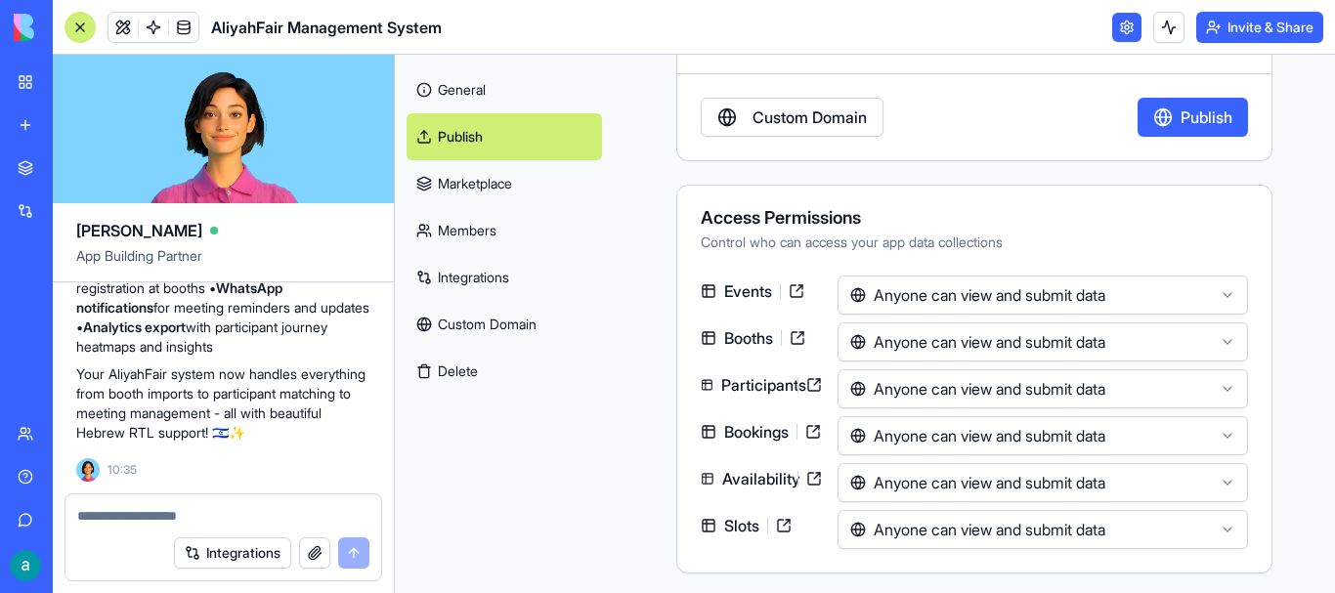
scroll to position [213, 0]
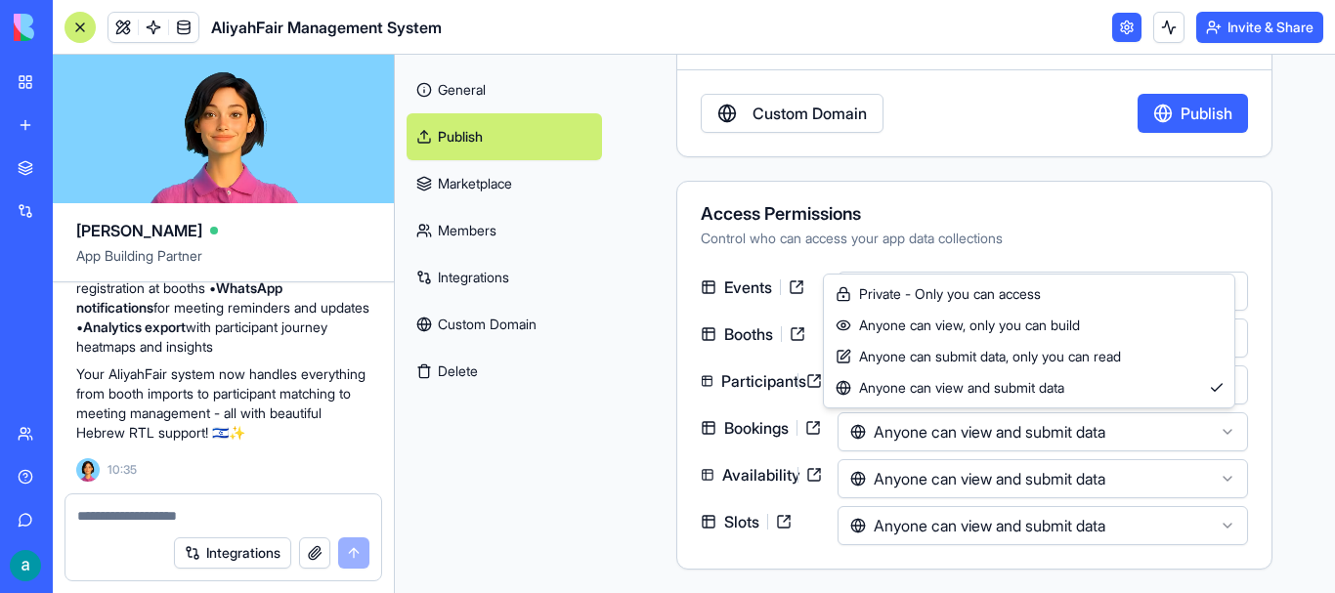
click at [831, 441] on html "BETA My Workspace New app Marketplace Integrations Recent Client Notes Tracker …" at bounding box center [667, 296] width 1335 height 593
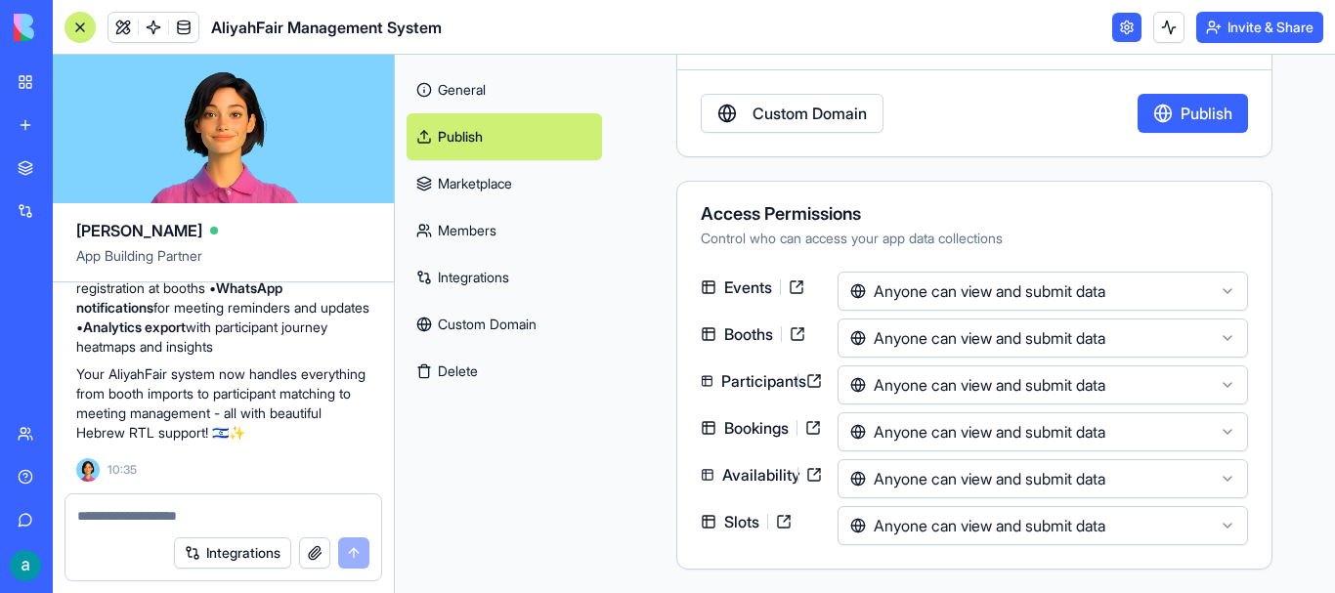
click at [831, 441] on html "BETA My Workspace New app Marketplace Integrations Recent Client Notes Tracker …" at bounding box center [667, 296] width 1335 height 593
click at [831, 277] on html "BETA My Workspace New app Marketplace Integrations Recent Client Notes Tracker …" at bounding box center [667, 296] width 1335 height 593
click at [794, 282] on link at bounding box center [796, 287] width 31 height 31
click at [798, 438] on link at bounding box center [813, 427] width 31 height 31
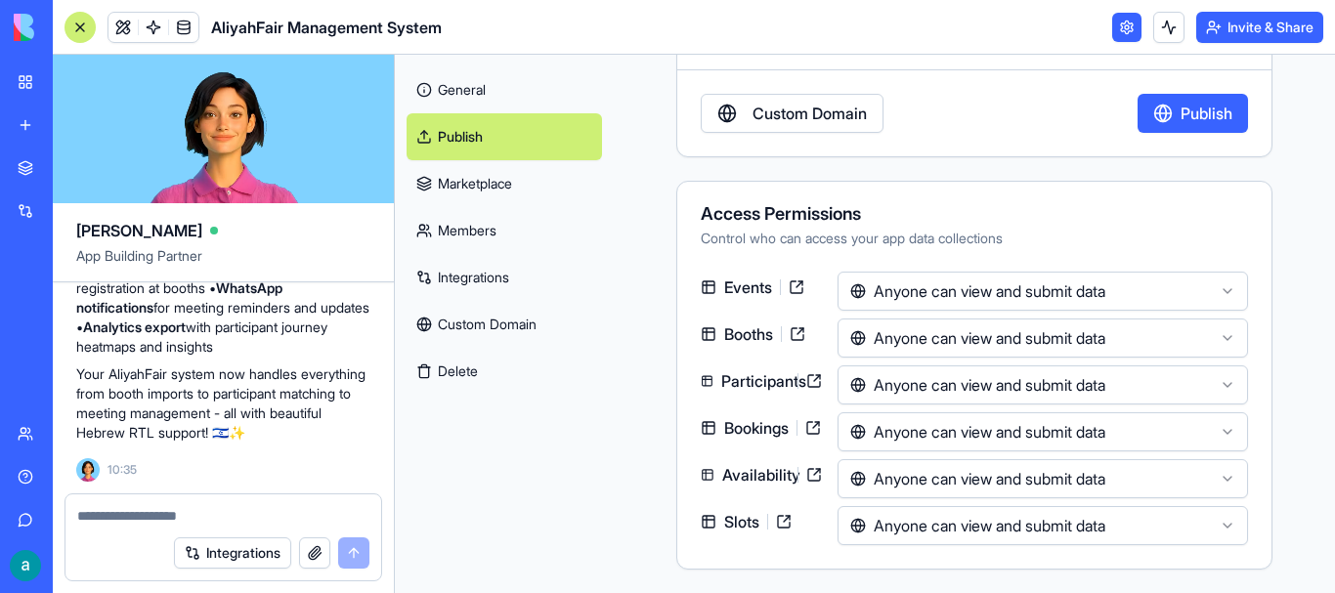
click at [781, 528] on link at bounding box center [783, 521] width 31 height 31
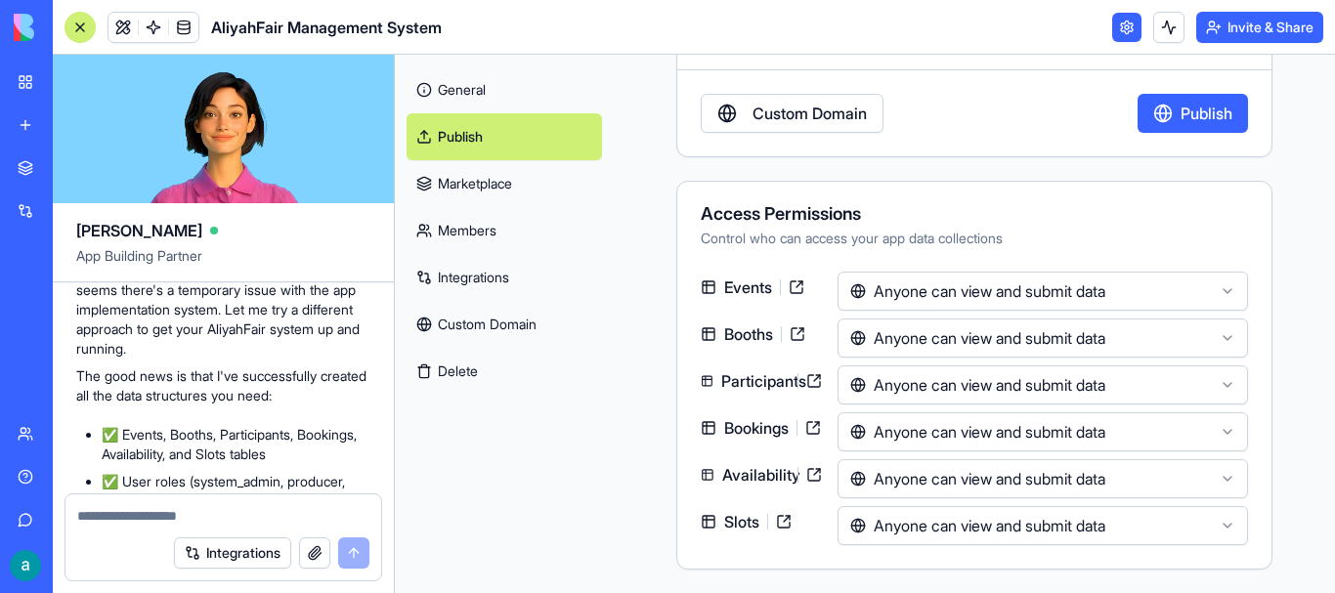
scroll to position [4242, 0]
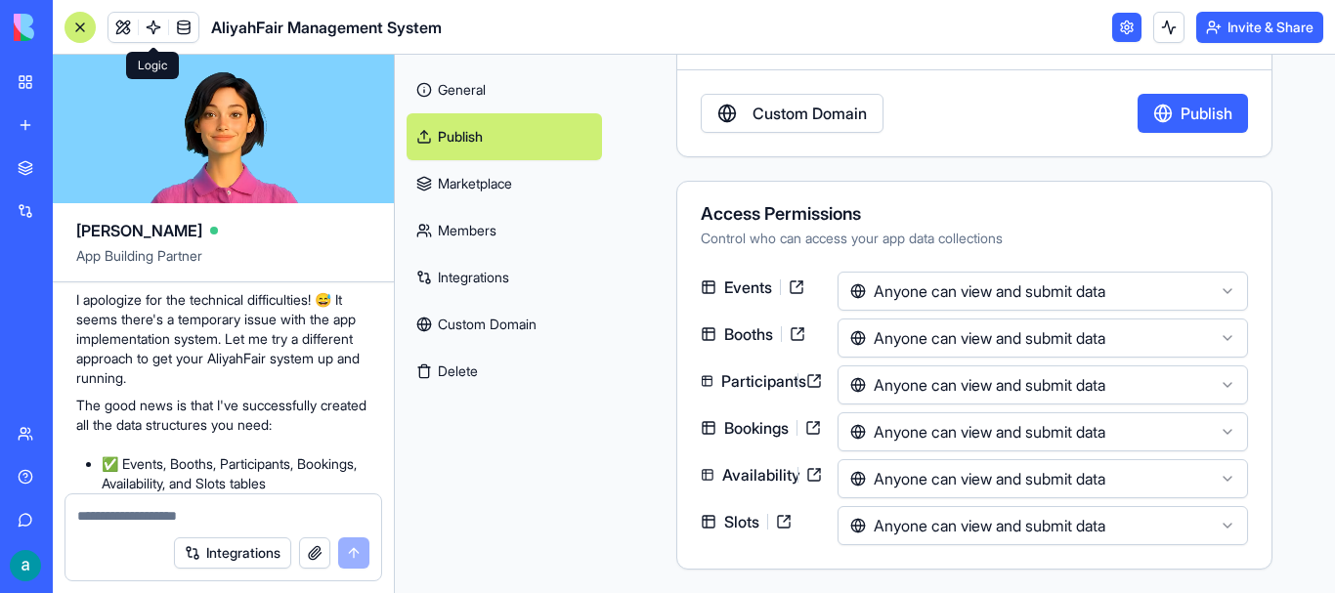
click at [164, 29] on link at bounding box center [153, 27] width 29 height 29
click at [152, 24] on link at bounding box center [153, 27] width 29 height 29
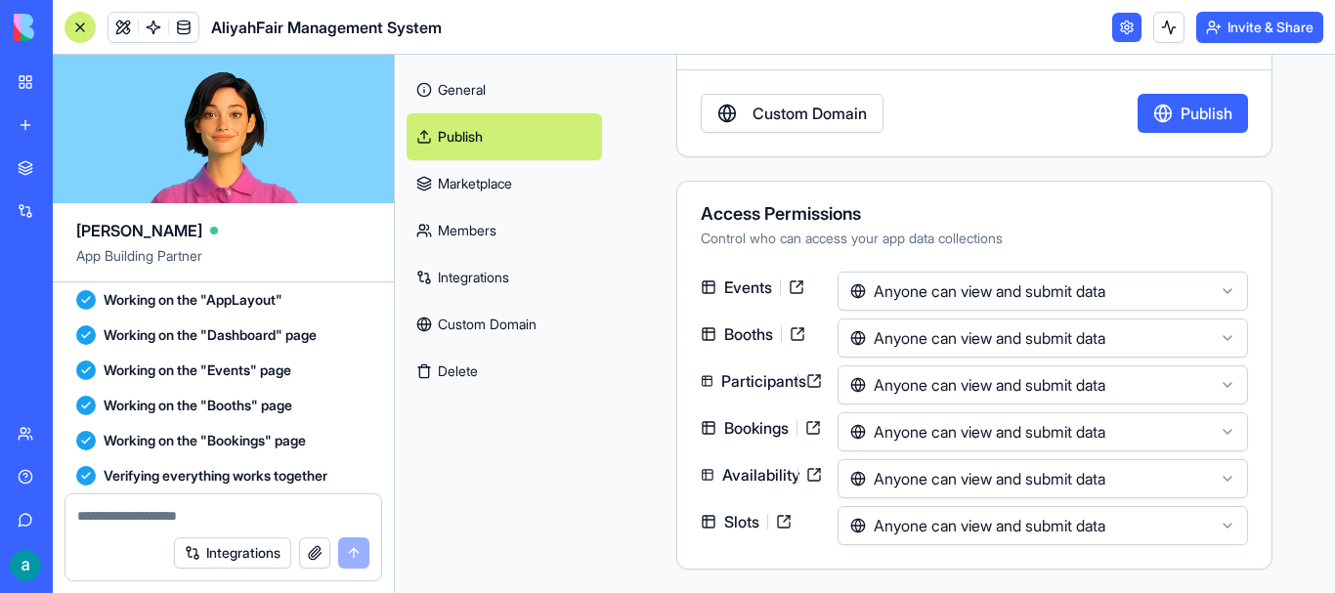
scroll to position [5415, 0]
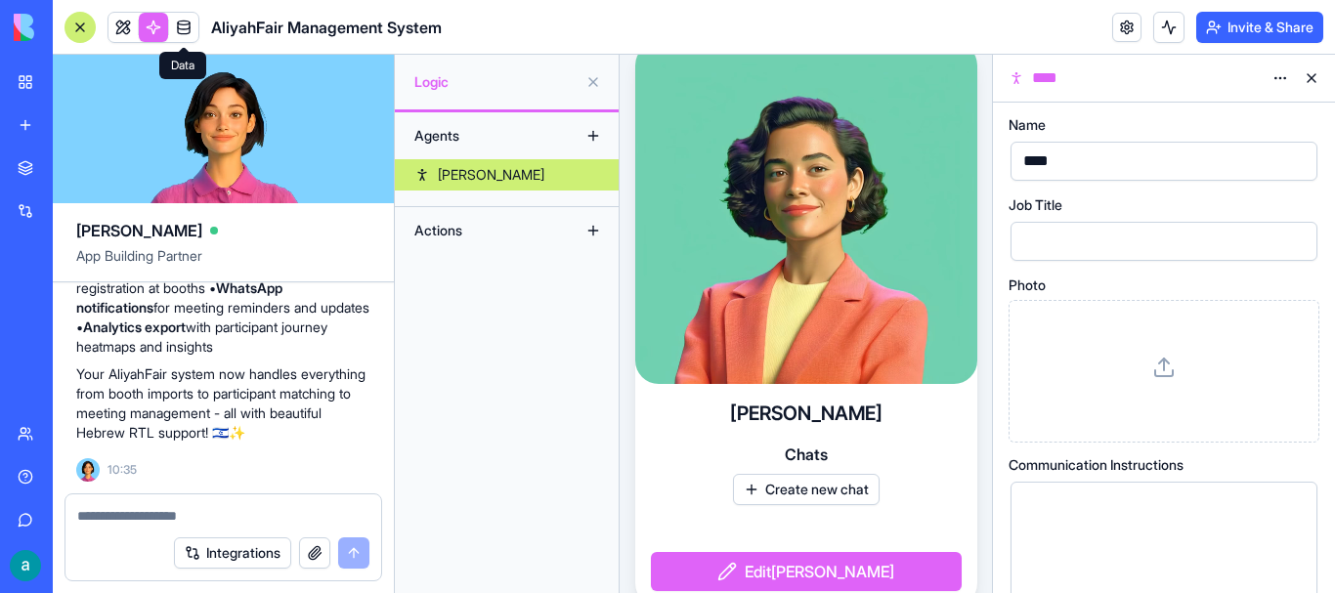
click at [171, 23] on link at bounding box center [183, 27] width 29 height 29
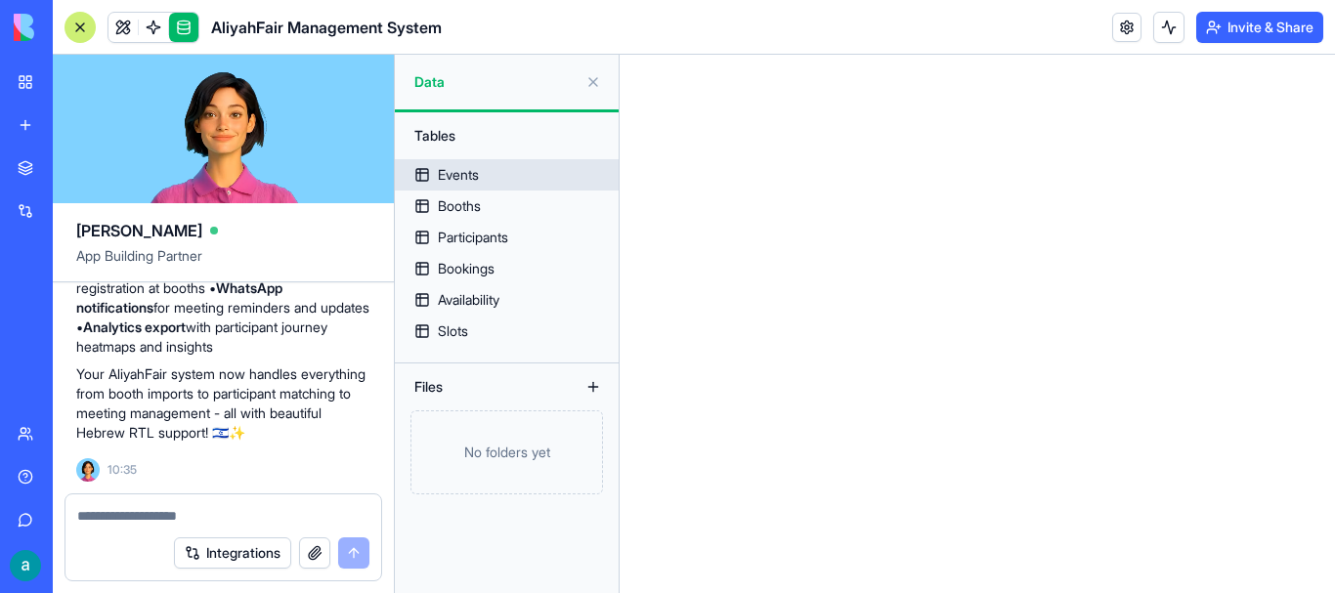
click at [477, 187] on link "Events" at bounding box center [507, 174] width 224 height 31
click at [541, 451] on div "No folders yet" at bounding box center [507, 453] width 193 height 84
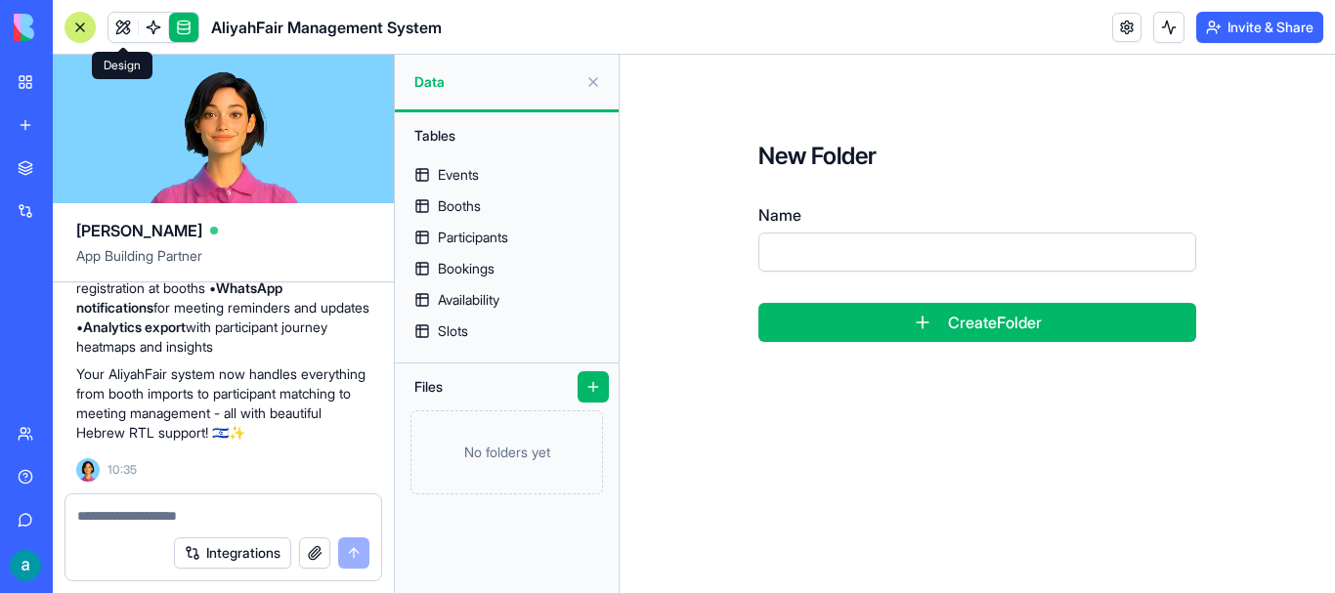
click at [126, 24] on link at bounding box center [122, 27] width 29 height 29
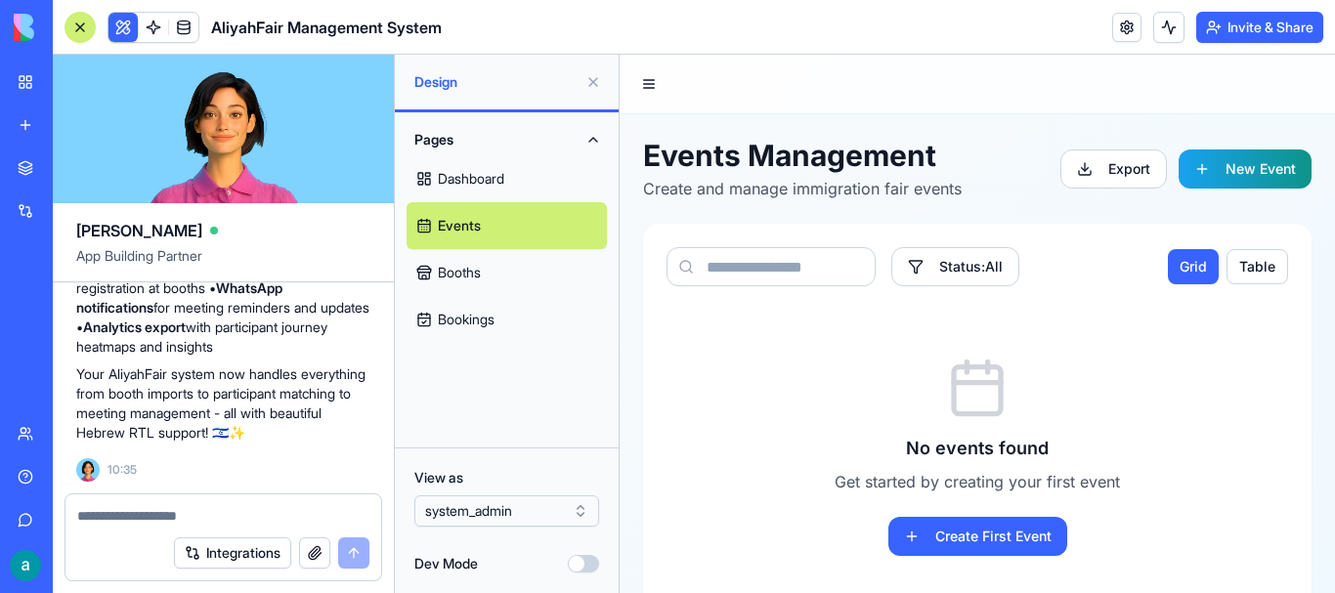
click at [831, 26] on button "Invite & Share" at bounding box center [1259, 27] width 127 height 31
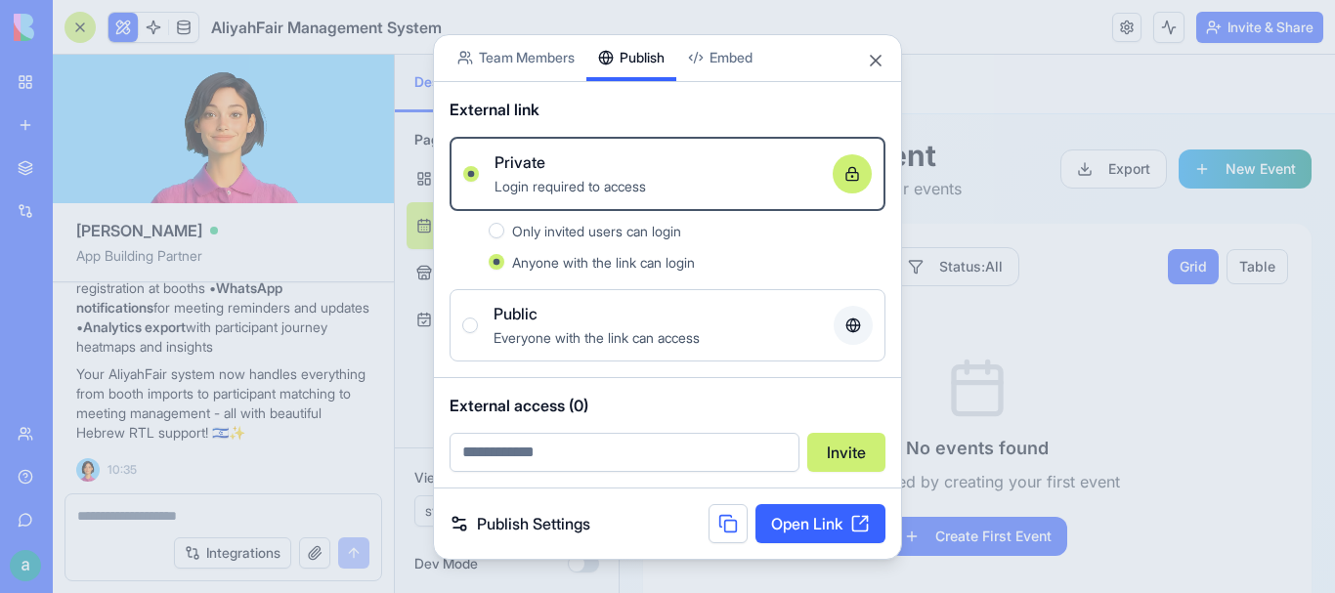
click at [579, 64] on body "BETA My Workspace New app Marketplace Integrations Recent Client Notes Tracker …" at bounding box center [667, 296] width 1335 height 593
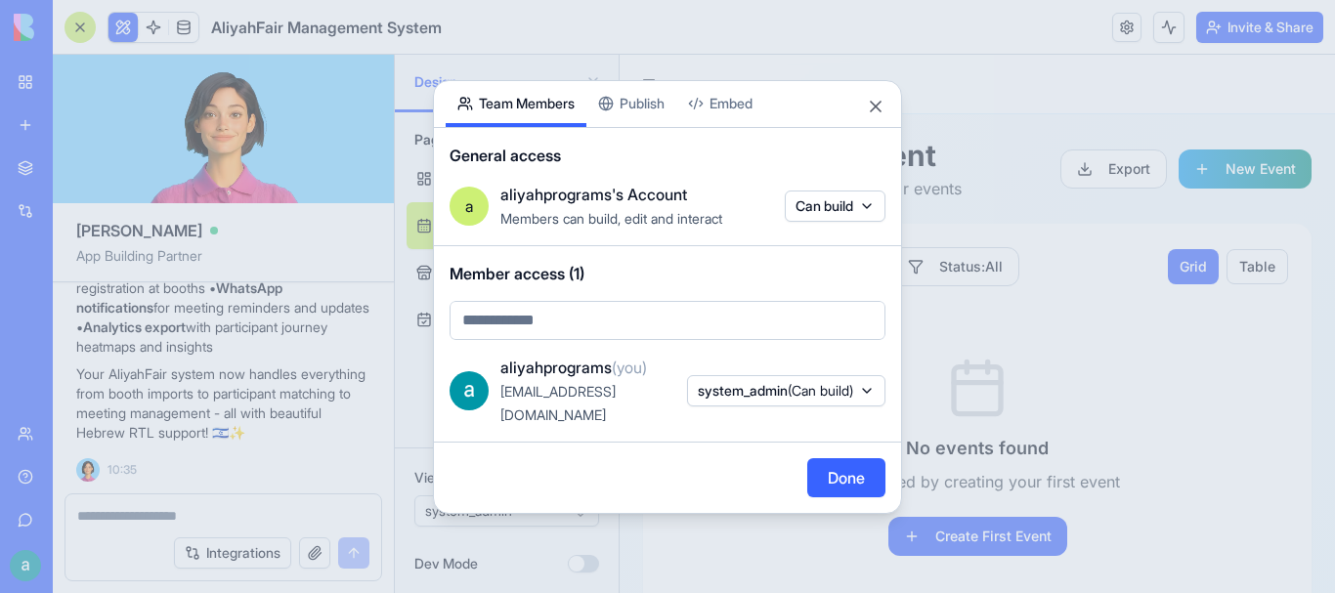
click at [587, 329] on body "BETA My Workspace New app Marketplace Integrations Recent Client Notes Tracker …" at bounding box center [667, 296] width 1335 height 593
click at [598, 325] on div at bounding box center [667, 296] width 1335 height 593
paste input "**********"
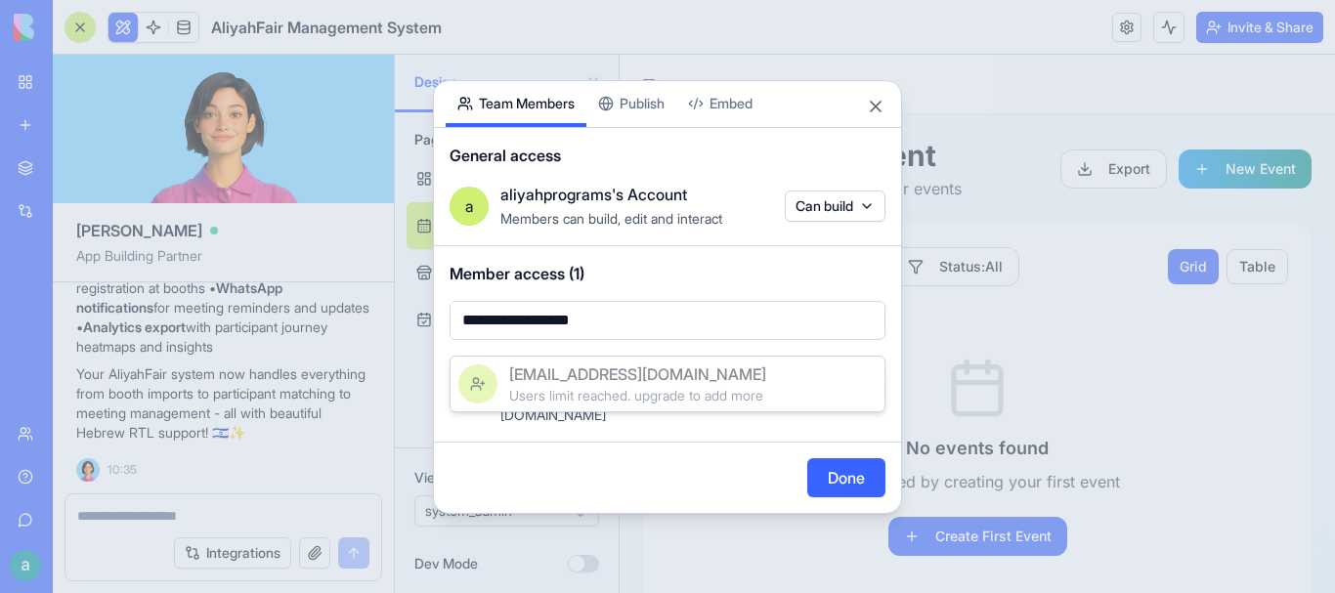
type input "**********"
click at [700, 285] on div at bounding box center [667, 296] width 1335 height 593
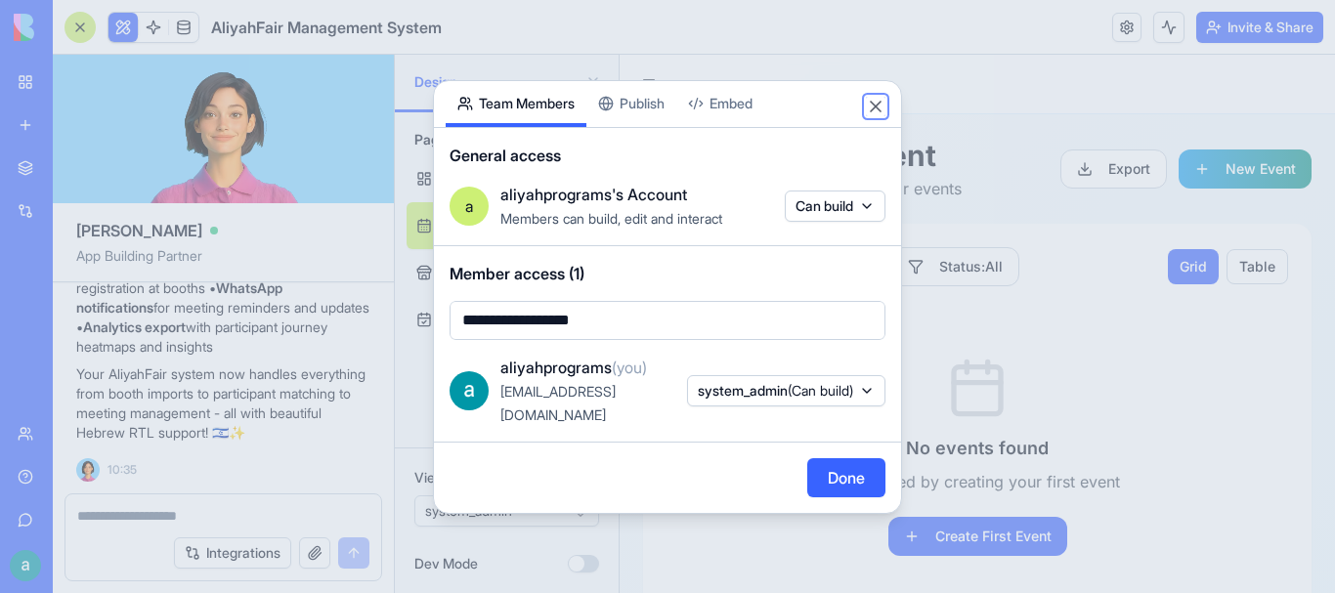
click at [831, 116] on button "Close" at bounding box center [876, 107] width 20 height 20
